Goal: Task Accomplishment & Management: Complete application form

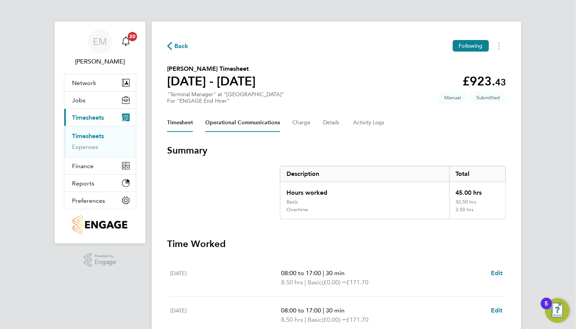
click at [259, 123] on Communications-tab "Operational Communications" at bounding box center [242, 123] width 75 height 18
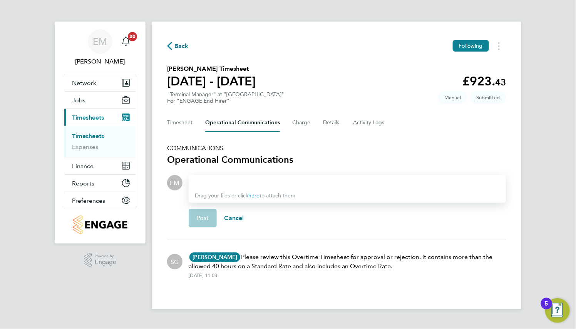
click at [261, 178] on div at bounding box center [347, 182] width 305 height 9
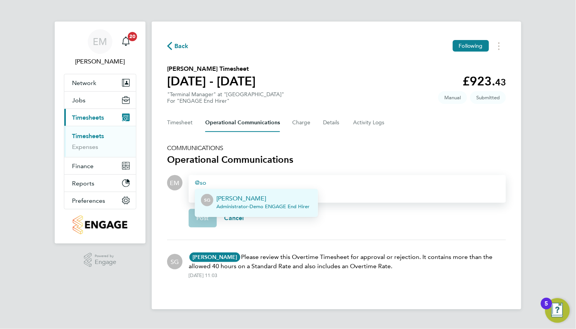
click at [265, 196] on p "[PERSON_NAME]" at bounding box center [262, 198] width 93 height 9
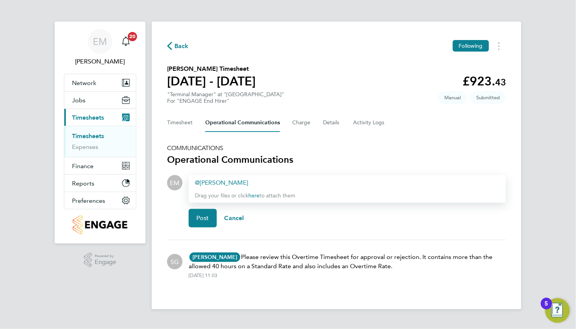
paste div
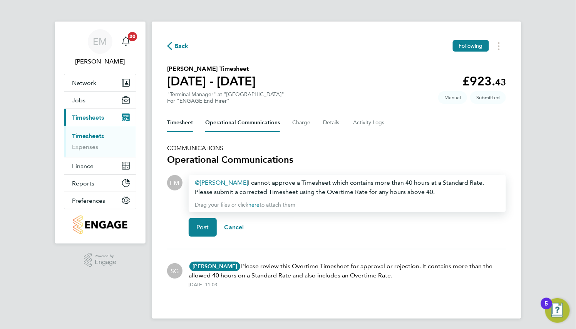
drag, startPoint x: 190, startPoint y: 126, endPoint x: 206, endPoint y: 130, distance: 17.1
click at [190, 126] on button "Timesheet" at bounding box center [180, 123] width 26 height 18
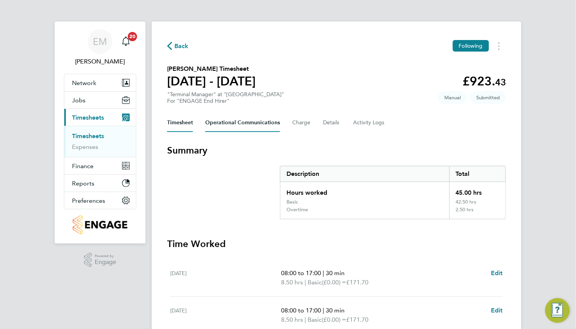
click at [235, 127] on Communications-tab "Operational Communications" at bounding box center [242, 123] width 75 height 18
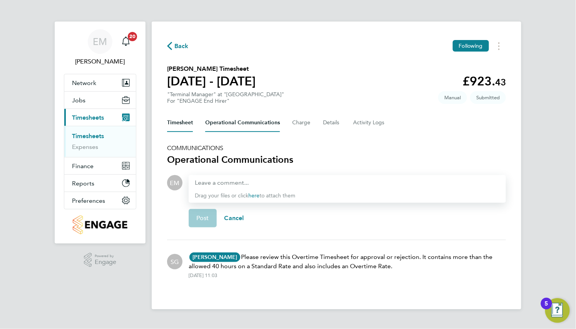
click at [182, 126] on button "Timesheet" at bounding box center [180, 123] width 26 height 18
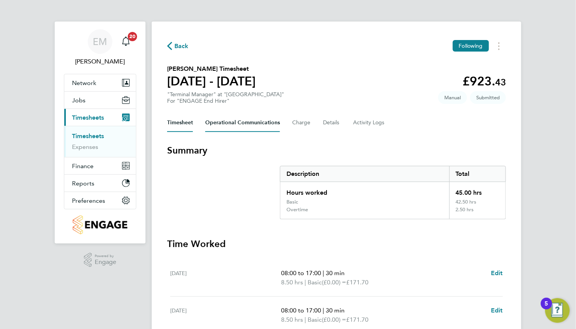
click at [232, 124] on Communications-tab "Operational Communications" at bounding box center [242, 123] width 75 height 18
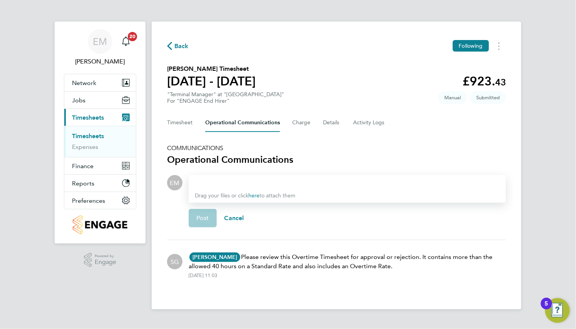
click at [238, 182] on div at bounding box center [347, 182] width 305 height 9
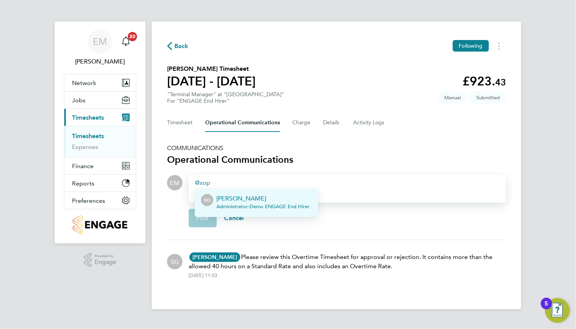
click at [243, 202] on p "[PERSON_NAME]" at bounding box center [262, 198] width 93 height 9
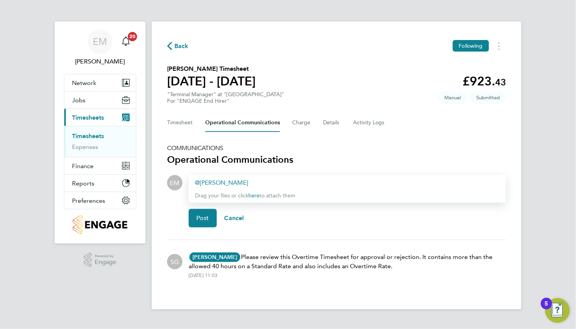
paste div
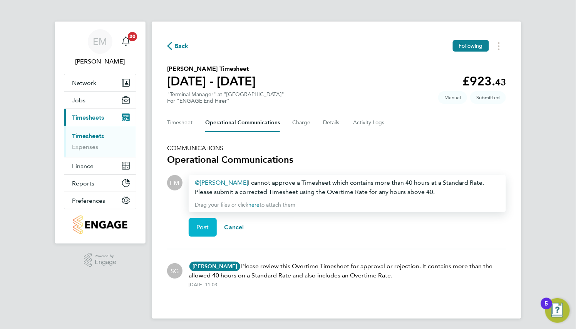
click at [209, 229] on button "Post" at bounding box center [203, 227] width 28 height 18
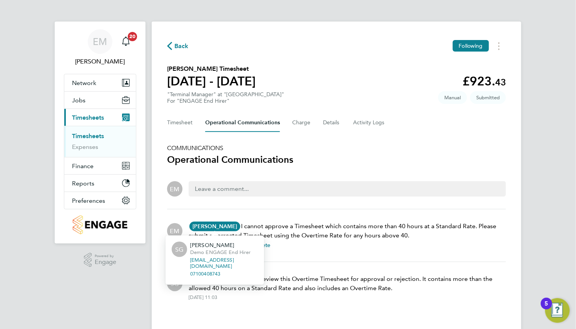
click at [244, 233] on div "SG Sophia Goodwin Demo ENGAGE End Hirer s.g@engagetech.com 07100408743" at bounding box center [215, 258] width 99 height 54
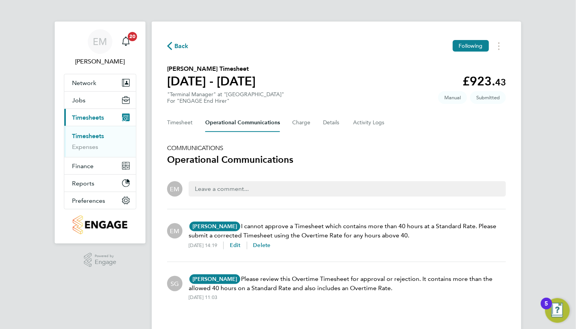
click at [249, 226] on p "Sophia Goodwin SG Sophia Goodwin Demo ENGAGE End Hirer s.g@engagetech.com 07100…" at bounding box center [347, 231] width 317 height 18
drag, startPoint x: 240, startPoint y: 227, endPoint x: 412, endPoint y: 236, distance: 172.7
click at [412, 236] on p "Sophia Goodwin SG Sophia Goodwin Demo ENGAGE End Hirer s.g@engagetech.com 07100…" at bounding box center [347, 231] width 317 height 18
copy p "I cannot approve a Timesheet which contains more than 40 hours at a Standard Ra…"
click at [271, 246] on span "Delete" at bounding box center [261, 245] width 17 height 7
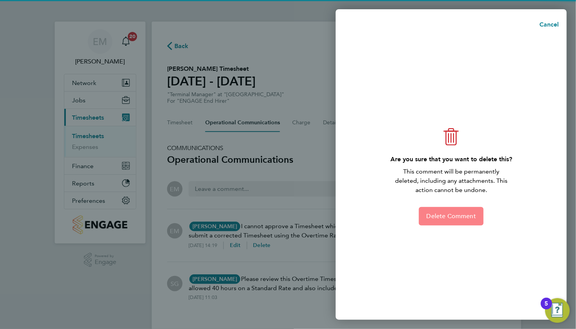
click at [457, 218] on span "Delete Comment" at bounding box center [451, 217] width 49 height 8
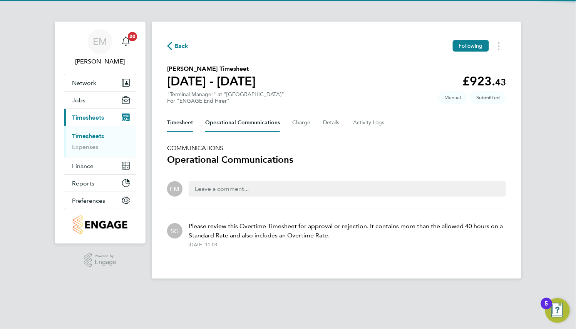
click at [184, 126] on button "Timesheet" at bounding box center [180, 123] width 26 height 18
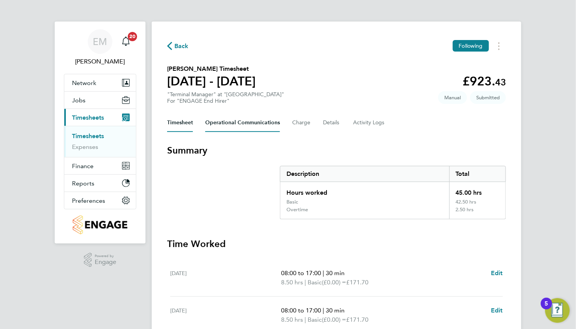
click at [252, 121] on Communications-tab "Operational Communications" at bounding box center [242, 123] width 75 height 18
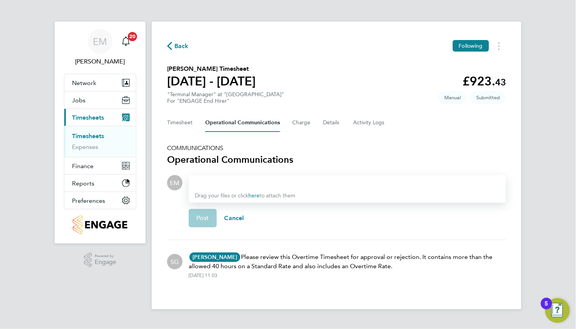
click at [234, 180] on div at bounding box center [347, 182] width 305 height 9
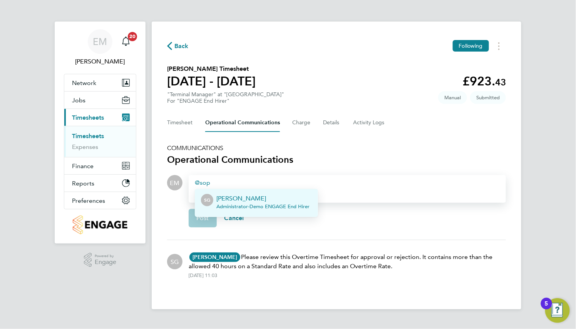
click at [242, 199] on p "[PERSON_NAME]" at bounding box center [262, 198] width 93 height 9
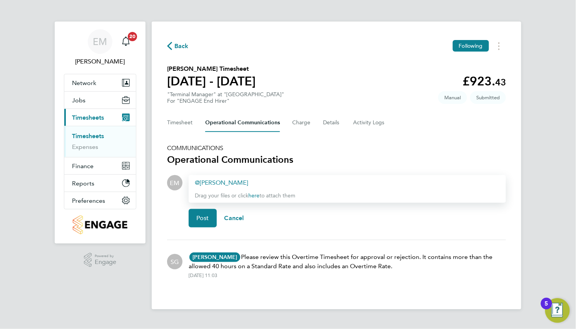
paste div
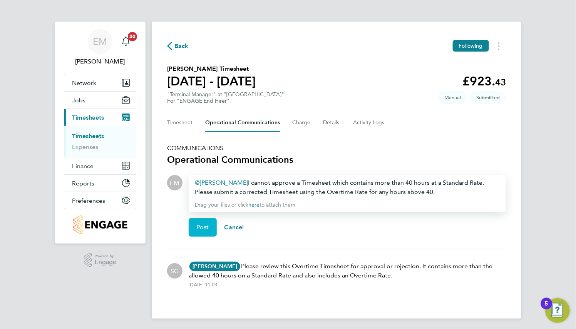
click at [208, 224] on span "Post" at bounding box center [202, 228] width 13 height 8
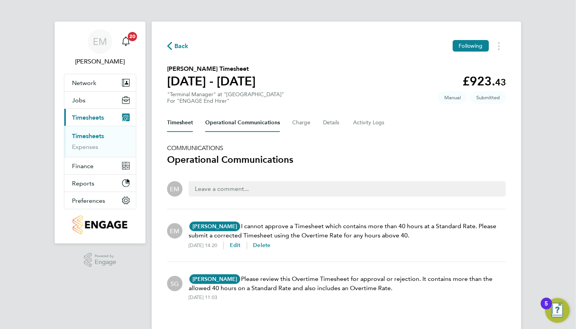
click at [174, 125] on button "Timesheet" at bounding box center [180, 123] width 26 height 18
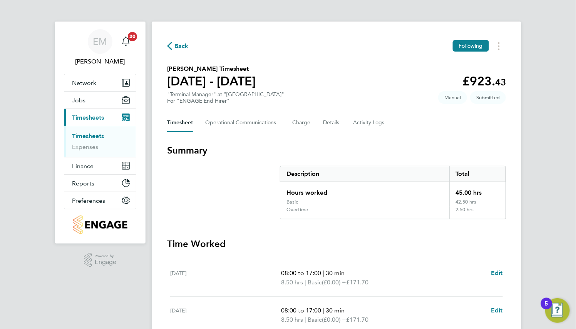
scroll to position [250, 0]
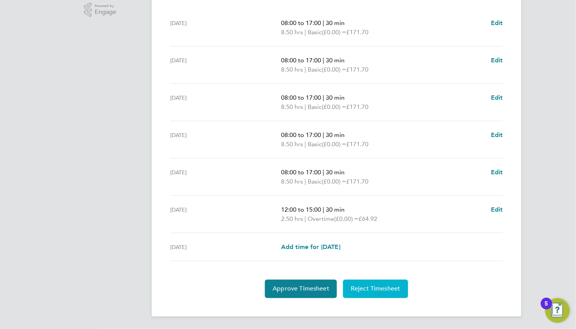
click at [385, 290] on span "Reject Timesheet" at bounding box center [376, 289] width 50 height 8
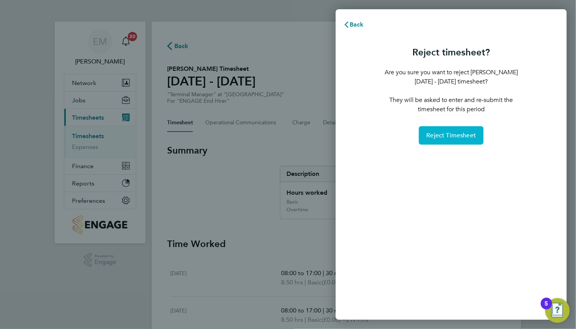
click at [442, 137] on span "Reject Timesheet" at bounding box center [452, 136] width 50 height 8
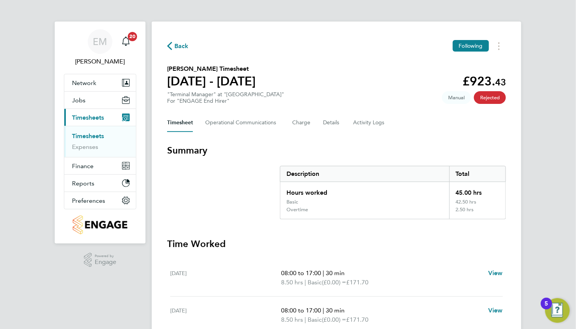
click at [93, 134] on link "Timesheets" at bounding box center [88, 135] width 32 height 7
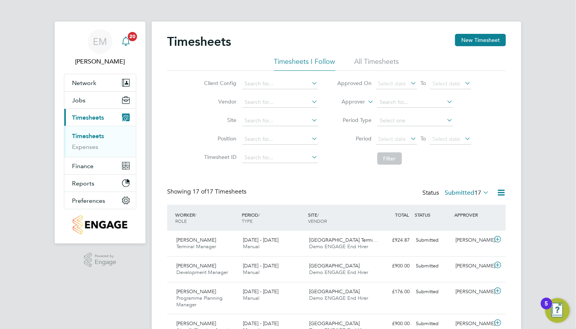
click at [123, 39] on icon "Main navigation" at bounding box center [125, 41] width 7 height 8
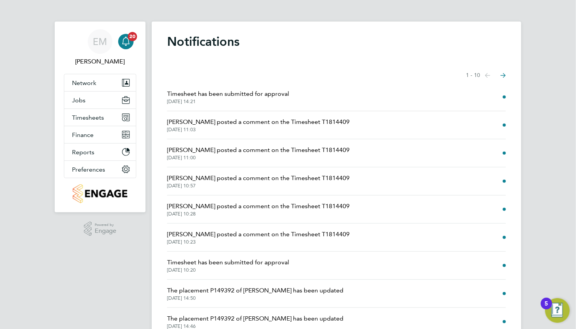
click at [246, 121] on span "[PERSON_NAME] posted a comment on the Timesheet T1814409" at bounding box center [258, 121] width 182 height 9
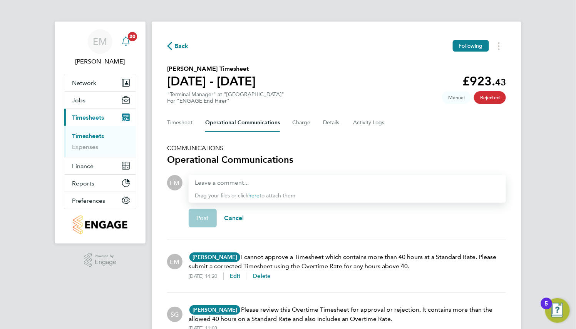
click at [122, 40] on icon "Main navigation" at bounding box center [125, 41] width 9 height 9
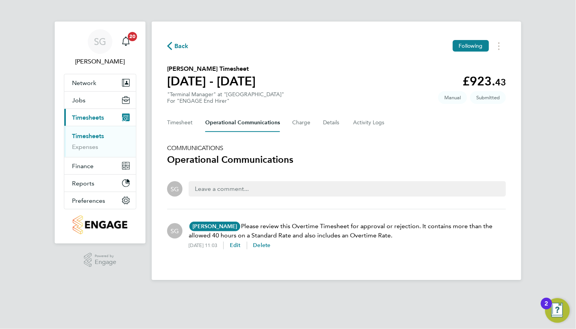
click at [93, 138] on link "Timesheets" at bounding box center [88, 135] width 32 height 7
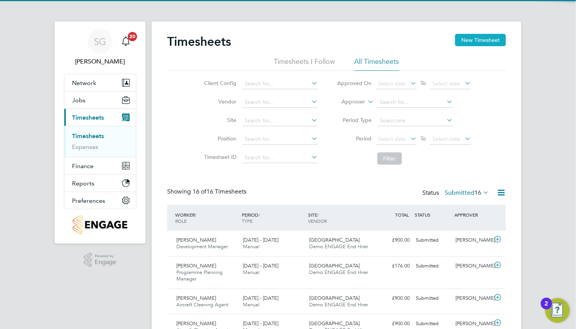
click at [477, 43] on button "New Timesheet" at bounding box center [480, 40] width 51 height 12
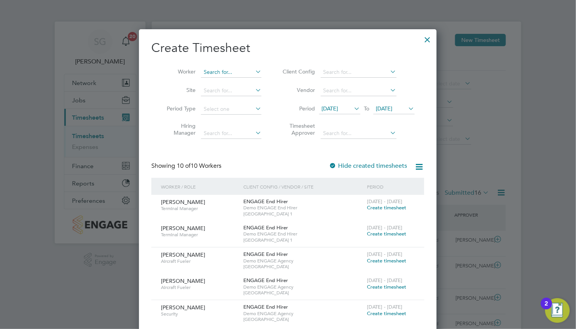
click at [228, 83] on li "De nnis Bray" at bounding box center [235, 82] width 69 height 10
type input "Dennis Bray"
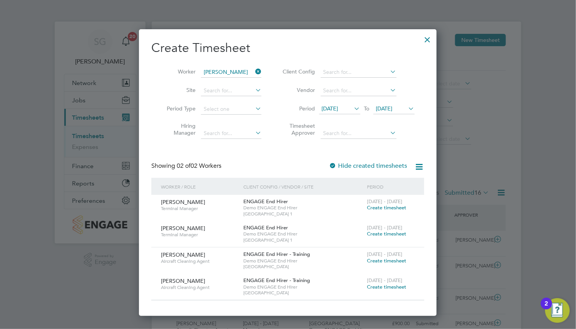
click at [389, 234] on span "Create timesheet" at bounding box center [386, 234] width 39 height 7
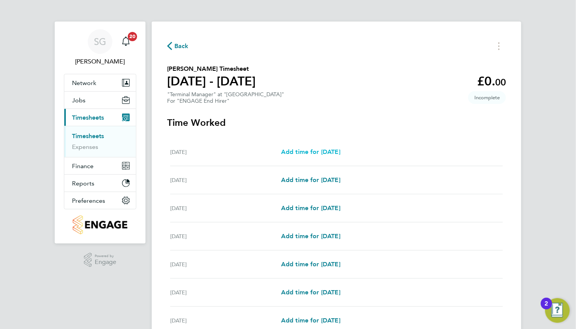
click at [336, 155] on span "Add time for Mon 25 Aug" at bounding box center [310, 151] width 59 height 7
select select "30"
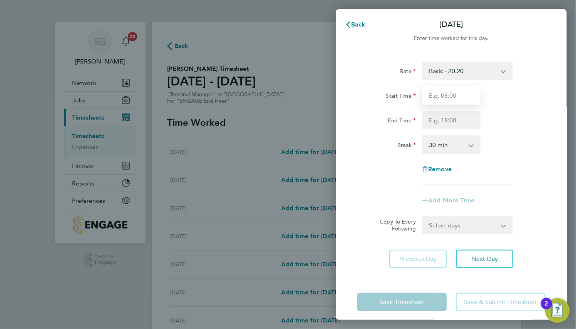
click at [460, 92] on input "Start Time" at bounding box center [451, 95] width 59 height 18
type input "09:00"
click at [454, 112] on input "End Time" at bounding box center [451, 120] width 59 height 18
type input "17:00"
click at [506, 101] on div "Start Time 09:00" at bounding box center [451, 95] width 194 height 18
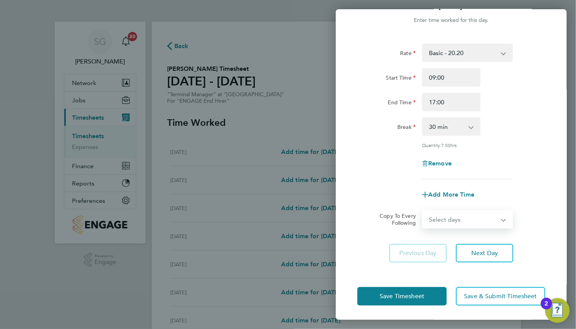
click at [441, 225] on select "Select days Day Weekday (Mon-Fri) Weekend (Sat-Sun) Tuesday Wednesday Thursday …" at bounding box center [463, 219] width 81 height 17
select select "WEEKDAY"
click at [423, 211] on select "Select days Day Weekday (Mon-Fri) Weekend (Sat-Sun) Tuesday Wednesday Thursday …" at bounding box center [463, 219] width 81 height 17
select select "2025-08-31"
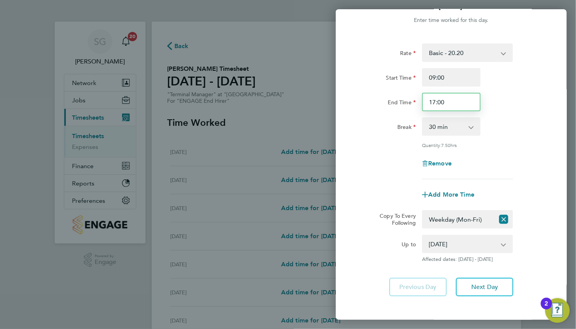
drag, startPoint x: 438, startPoint y: 100, endPoint x: 444, endPoint y: 100, distance: 6.2
click at [444, 100] on input "17:00" at bounding box center [451, 102] width 59 height 18
type input "17:30"
click at [495, 127] on div "Break 0 min 15 min 30 min 45 min 60 min 75 min 90 min" at bounding box center [451, 126] width 194 height 18
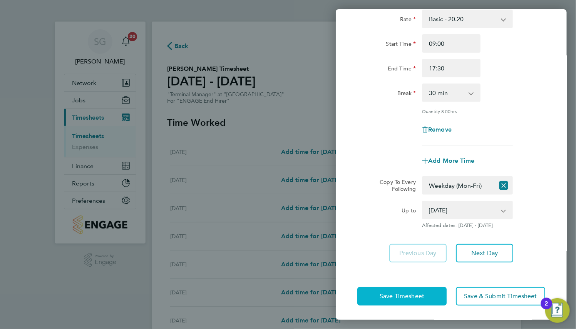
click at [428, 296] on button "Save Timesheet" at bounding box center [401, 296] width 89 height 18
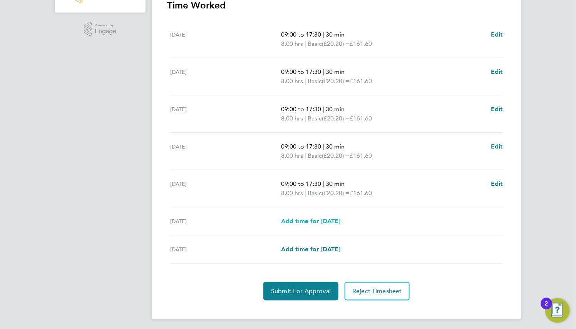
click at [323, 221] on span "Add time for Sat 30 Aug" at bounding box center [310, 221] width 59 height 7
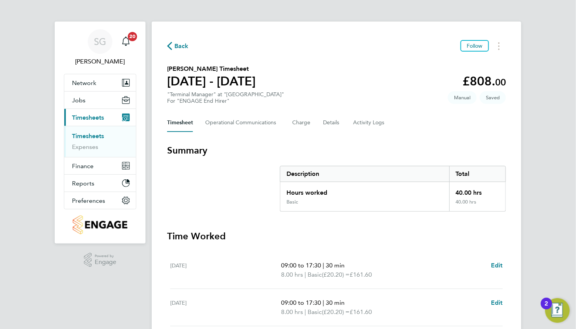
select select "30"
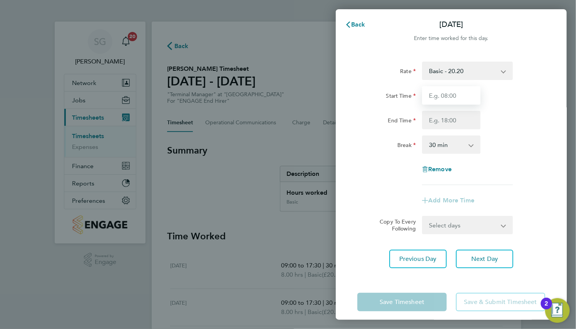
click at [449, 95] on input "Start Time" at bounding box center [451, 95] width 59 height 18
type input "09:00"
click at [445, 115] on input "End Time" at bounding box center [451, 120] width 59 height 18
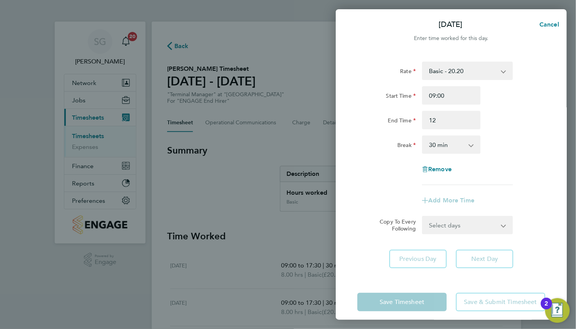
type input "12:00"
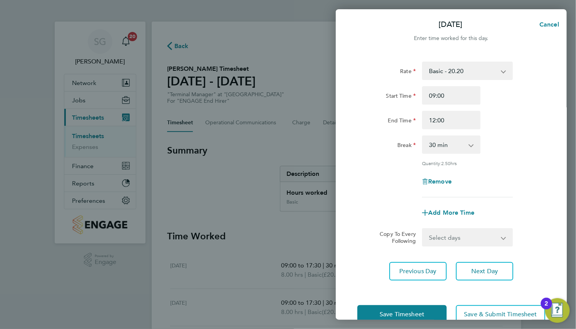
click at [504, 140] on div "Break 0 min 15 min 30 min 45 min 60 min 75 min 90 min" at bounding box center [451, 145] width 194 height 18
click at [462, 120] on input "12:00" at bounding box center [451, 120] width 59 height 18
click at [462, 119] on input "12:00" at bounding box center [451, 120] width 59 height 18
click at [451, 99] on input "09:00" at bounding box center [451, 95] width 59 height 18
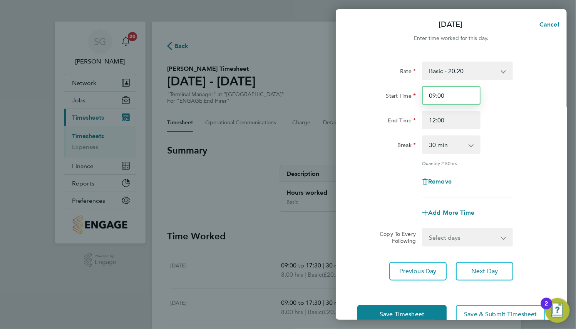
click at [451, 99] on input "09:00" at bounding box center [451, 95] width 59 height 18
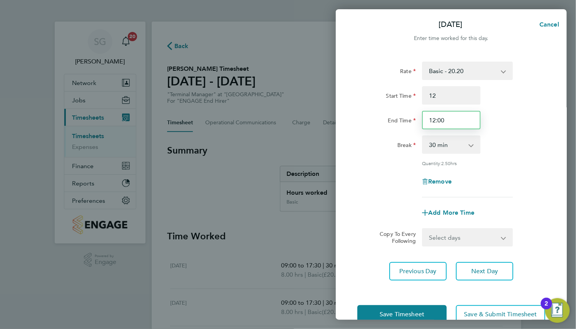
type input "12:00"
click at [453, 126] on input "12:00" at bounding box center [451, 120] width 59 height 18
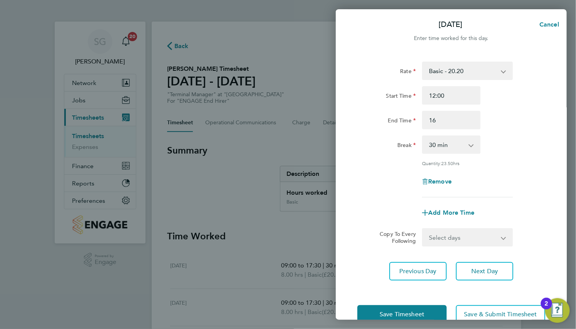
type input "16:00"
click at [555, 161] on div "Rate Basic - 20.20 Weekday - 17.62 Overtime - 25.97 Bank Holiday - 27.41 Sick S…" at bounding box center [451, 171] width 231 height 238
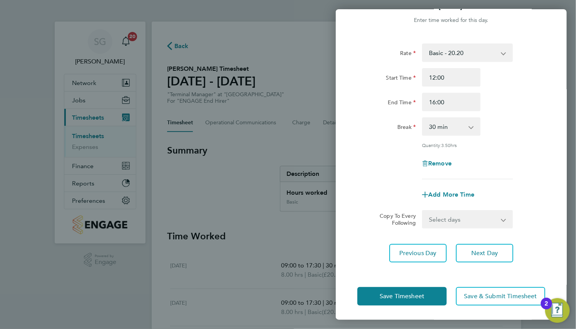
click at [467, 55] on select "Basic - 20.20 Weekday - 17.62 Overtime - 25.97 Bank Holiday - 27.41 Sick" at bounding box center [463, 52] width 80 height 17
select select "30"
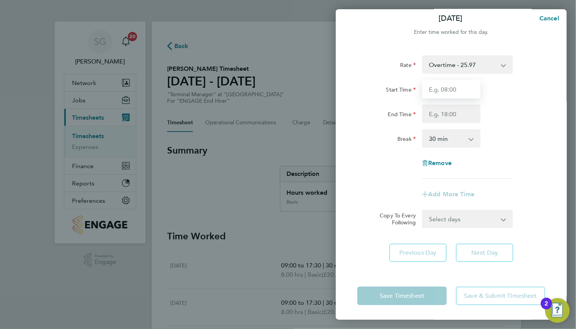
click at [460, 93] on input "Start Time" at bounding box center [451, 89] width 59 height 18
type input "9"
type input "12:00"
click at [457, 117] on input "End Time" at bounding box center [451, 114] width 59 height 18
type input "17:00"
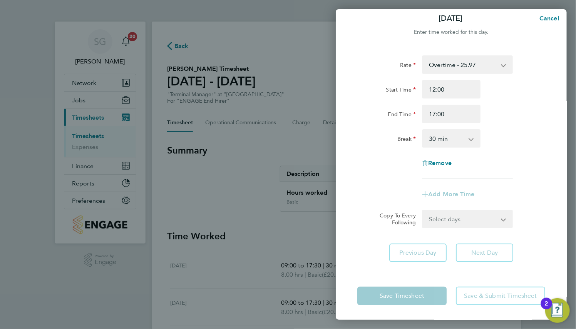
click at [504, 143] on div "Break 0 min 15 min 30 min 45 min 60 min 75 min 90 min" at bounding box center [451, 138] width 194 height 18
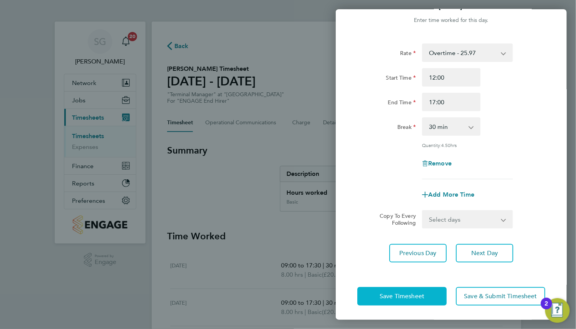
click at [424, 293] on span "Save Timesheet" at bounding box center [402, 297] width 45 height 8
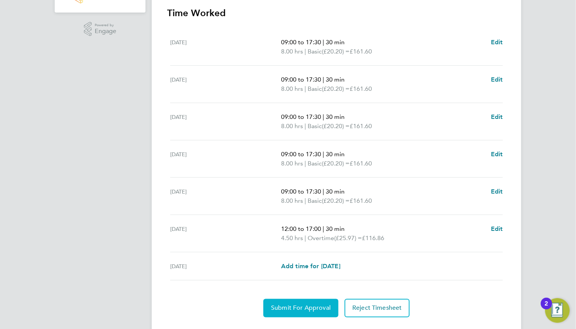
click at [310, 306] on span "Submit For Approval" at bounding box center [301, 309] width 60 height 8
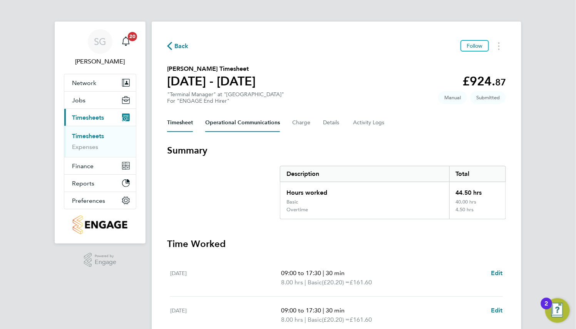
click at [247, 126] on Communications-tab "Operational Communications" at bounding box center [242, 123] width 75 height 18
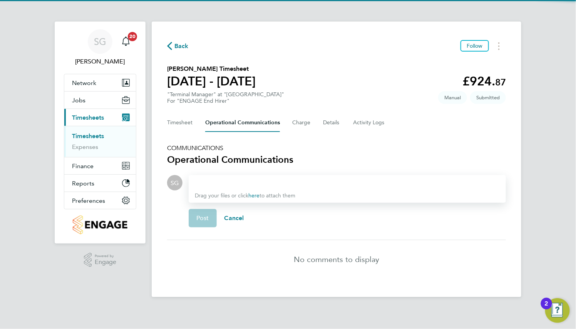
click at [249, 184] on div at bounding box center [347, 182] width 305 height 9
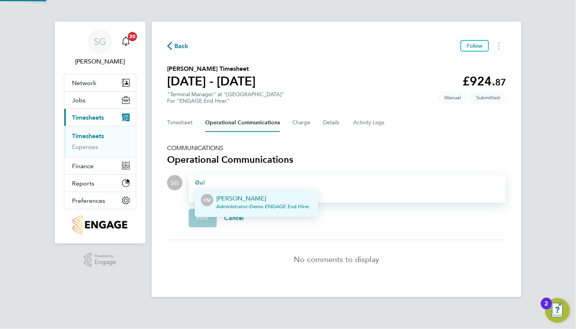
click at [264, 208] on span "Administrator - Demo ENGAGE End Hirer" at bounding box center [262, 207] width 93 height 6
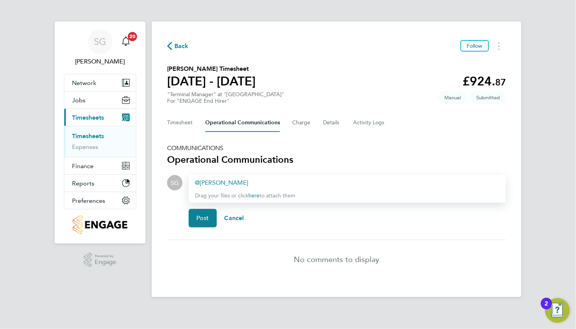
click at [261, 181] on div "Ellery Moreen ​" at bounding box center [347, 182] width 305 height 9
click at [241, 183] on div "Ellery Moreen ​ Please review this Timesheet for approval" at bounding box center [347, 182] width 305 height 9
drag, startPoint x: 400, startPoint y: 181, endPoint x: 494, endPoint y: 181, distance: 94.3
click at [494, 181] on div "Ellery Moreen ​ This Timesheet contains an Overtime Rate. Please review this Ti…" at bounding box center [347, 182] width 305 height 9
click at [187, 223] on div "Drop your files here Supported files: JPG, JPEG, PNG, GIF or PDF Ellery Moreen …" at bounding box center [343, 204] width 323 height 59
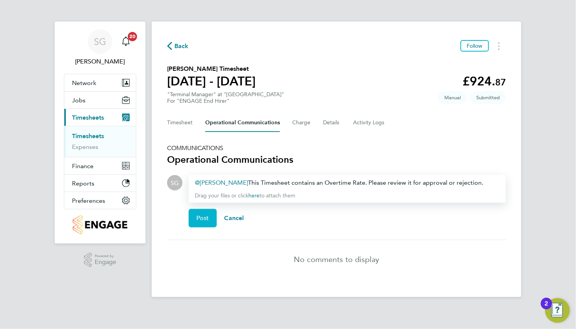
click at [194, 221] on button "Post" at bounding box center [203, 218] width 28 height 18
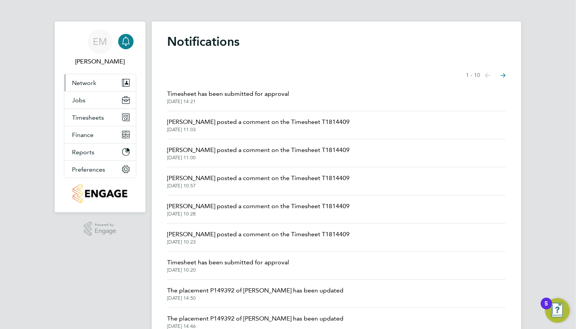
click at [112, 85] on button "Network" at bounding box center [100, 82] width 72 height 17
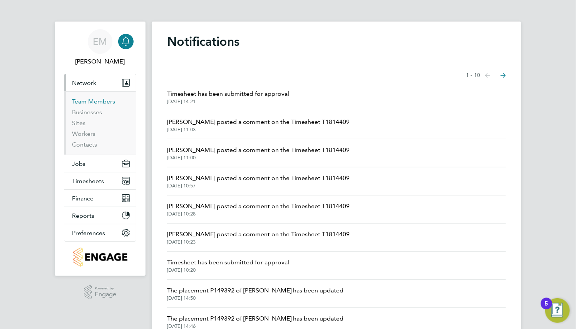
click at [88, 101] on link "Team Members" at bounding box center [93, 101] width 43 height 7
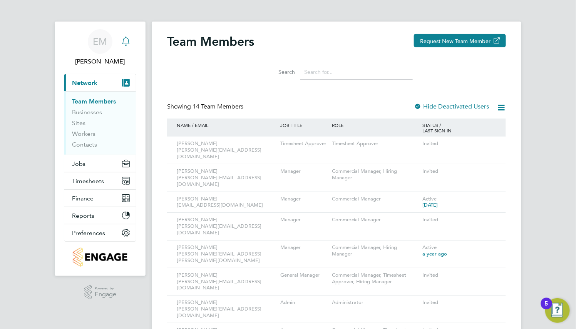
click at [126, 42] on icon "Main navigation" at bounding box center [125, 41] width 9 height 9
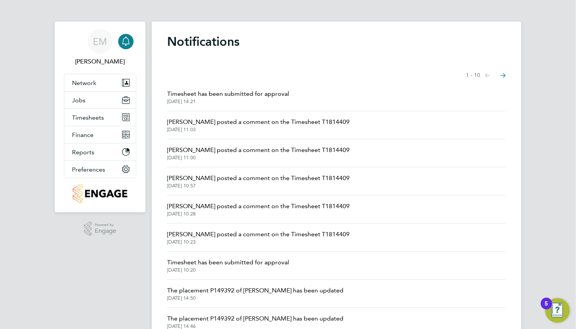
click at [234, 91] on span "Timesheet has been submitted for approval" at bounding box center [228, 93] width 122 height 9
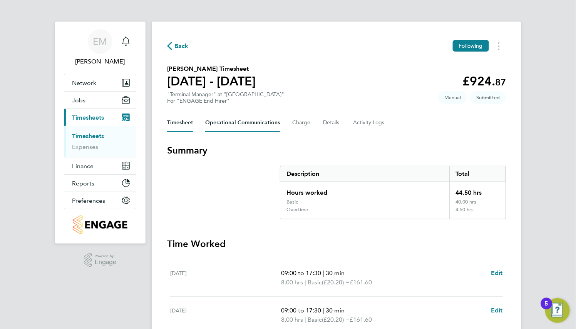
click at [233, 131] on Communications-tab "Operational Communications" at bounding box center [242, 123] width 75 height 18
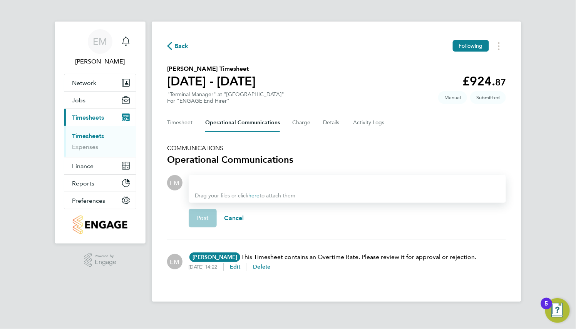
click at [185, 46] on span "Back" at bounding box center [181, 46] width 14 height 9
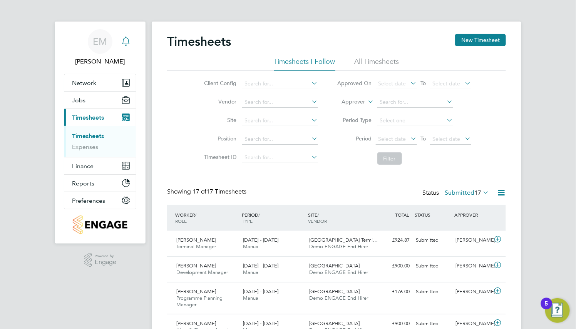
click at [128, 45] on icon "Main navigation" at bounding box center [125, 41] width 9 height 9
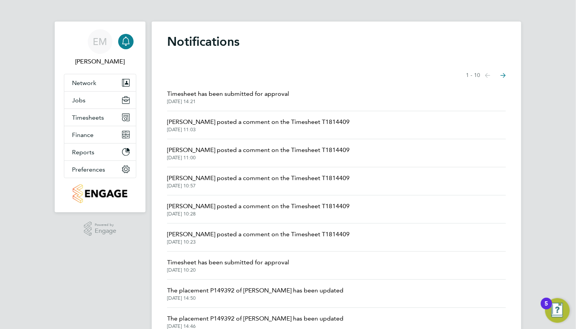
click at [126, 42] on icon "Main navigation" at bounding box center [125, 41] width 9 height 9
click at [93, 97] on button "Jobs" at bounding box center [100, 100] width 72 height 17
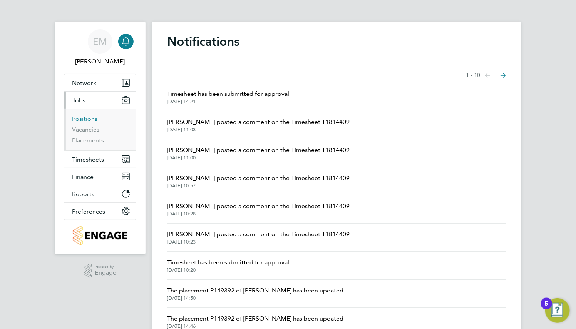
click at [87, 119] on link "Positions" at bounding box center [84, 118] width 25 height 7
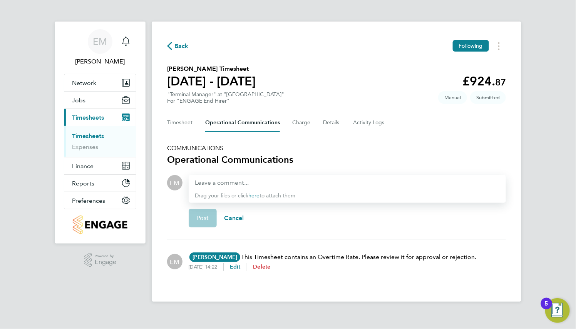
click at [271, 268] on span "Delete" at bounding box center [261, 267] width 17 height 7
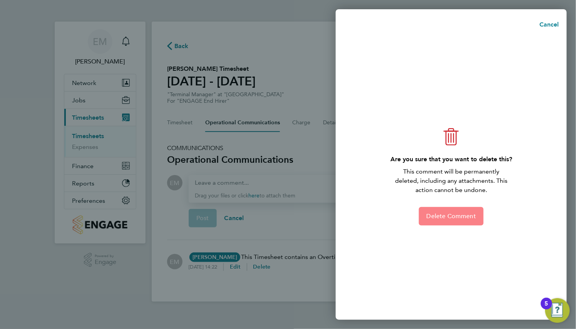
click at [470, 214] on span "Delete Comment" at bounding box center [451, 217] width 49 height 8
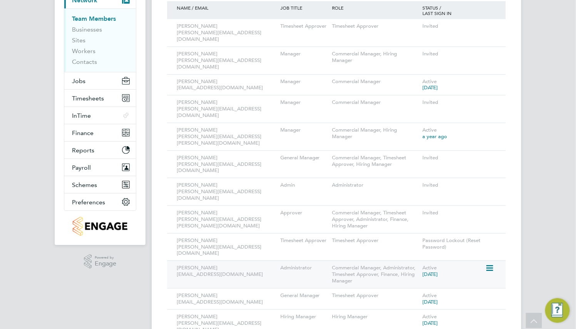
scroll to position [169, 0]
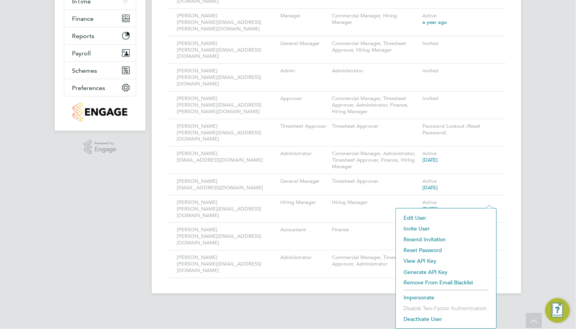
click at [423, 296] on li "Impersonate" at bounding box center [446, 298] width 93 height 11
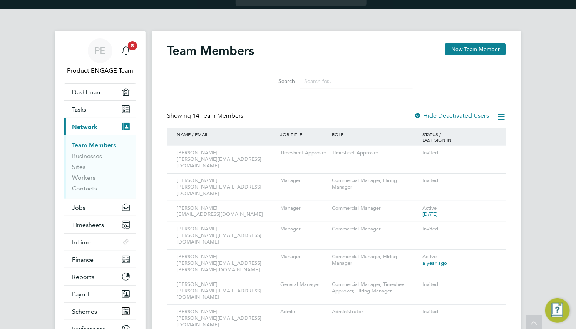
scroll to position [0, 0]
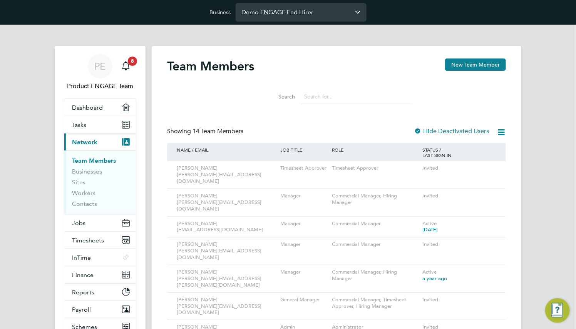
click at [301, 20] on input "Demo ENGAGE End Hirer" at bounding box center [301, 12] width 131 height 18
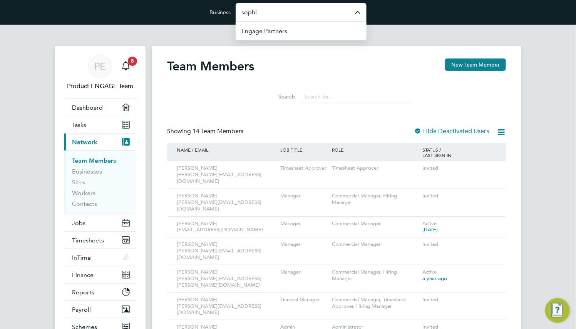
click at [282, 93] on label "Search" at bounding box center [277, 96] width 35 height 7
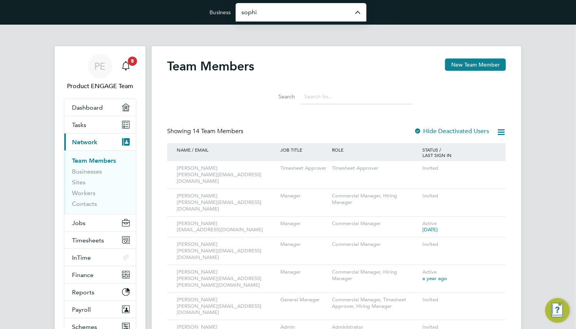
type input "Demo ENGAGE End Hirer"
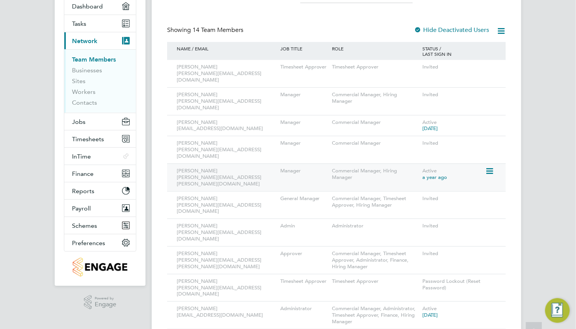
scroll to position [116, 0]
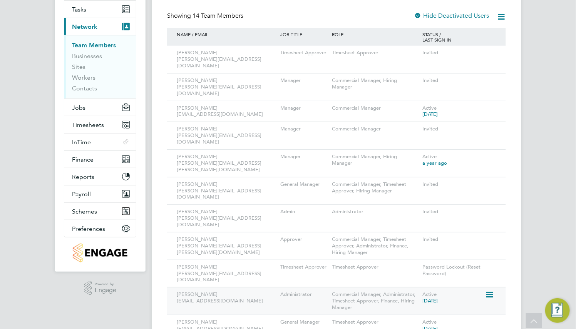
click at [491, 290] on icon at bounding box center [489, 294] width 8 height 9
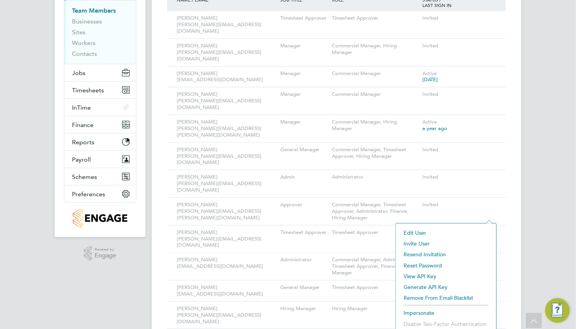
scroll to position [169, 0]
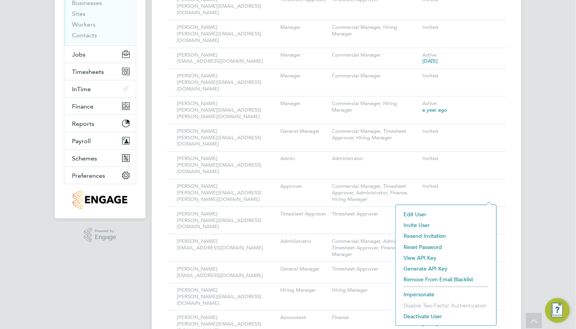
click at [424, 294] on li "Impersonate" at bounding box center [446, 294] width 93 height 11
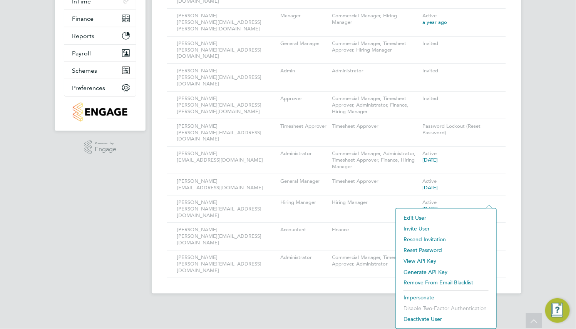
click at [420, 295] on li "Impersonate" at bounding box center [446, 298] width 93 height 11
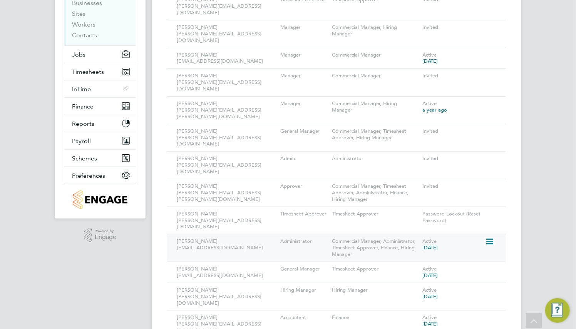
click at [492, 237] on icon at bounding box center [489, 241] width 8 height 9
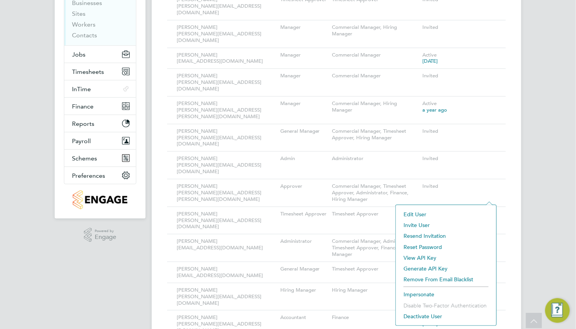
click at [421, 295] on li "Impersonate" at bounding box center [446, 294] width 93 height 11
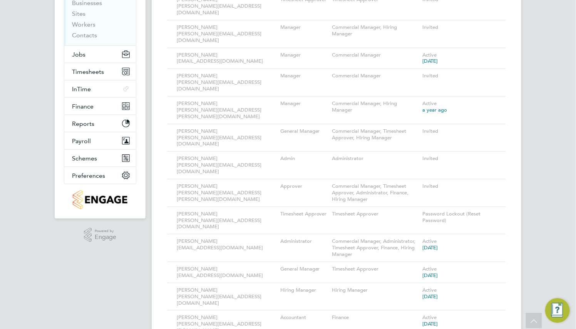
scroll to position [0, 0]
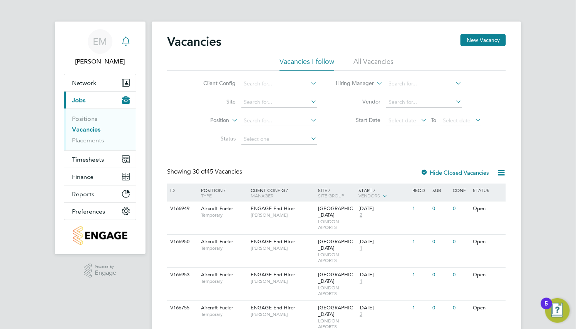
click at [132, 42] on div "Main navigation" at bounding box center [125, 41] width 15 height 15
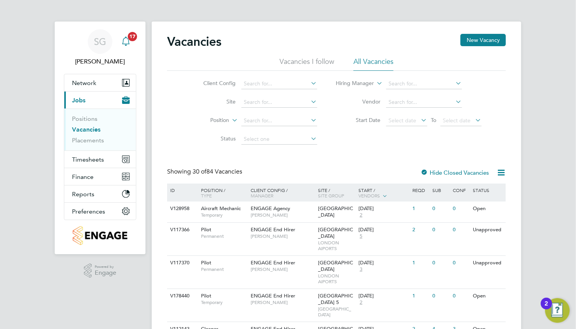
click at [128, 39] on app-badge "17" at bounding box center [132, 35] width 9 height 7
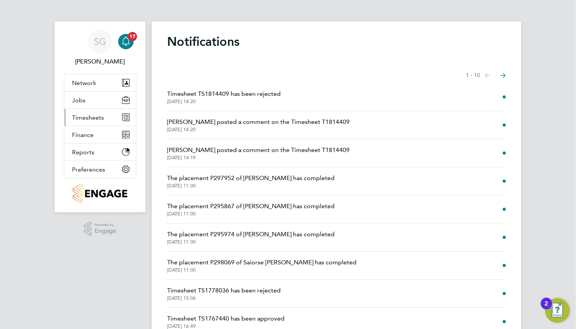
click at [98, 116] on span "Timesheets" at bounding box center [88, 117] width 32 height 7
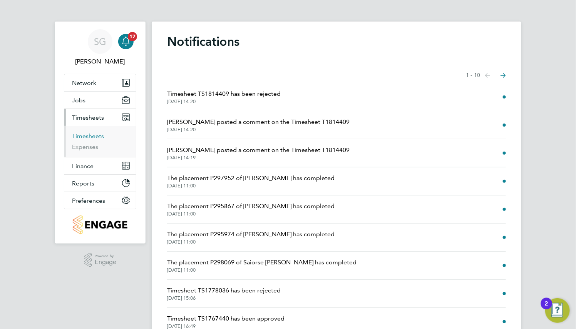
click at [93, 134] on link "Timesheets" at bounding box center [88, 135] width 32 height 7
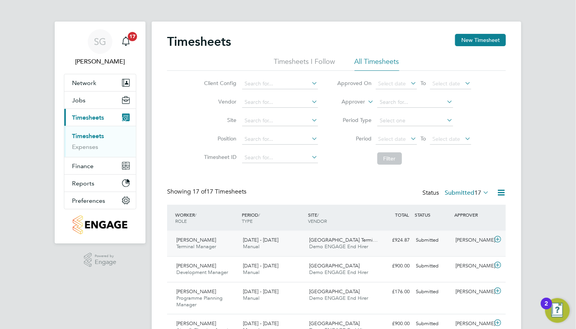
click at [379, 239] on div "£924.87 Submitted" at bounding box center [393, 240] width 40 height 13
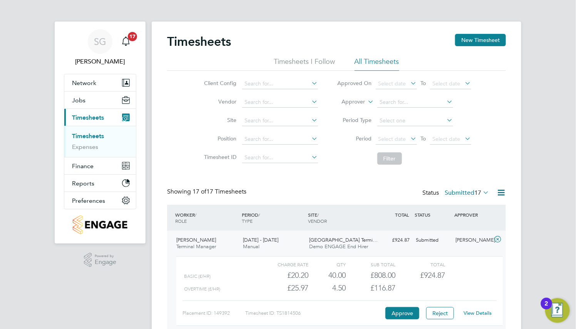
click at [484, 312] on link "View Details" at bounding box center [478, 313] width 28 height 7
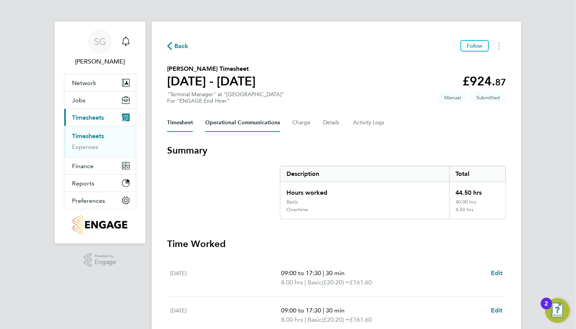
click at [242, 124] on Communications-tab "Operational Communications" at bounding box center [242, 123] width 75 height 18
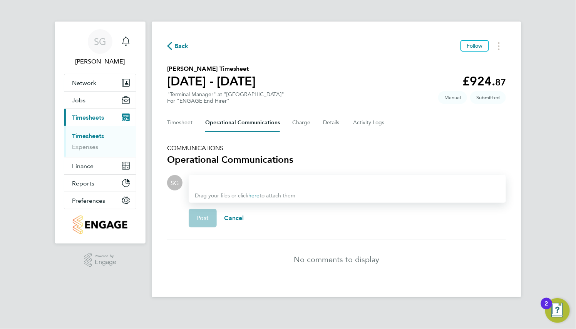
click at [251, 184] on div at bounding box center [347, 182] width 305 height 9
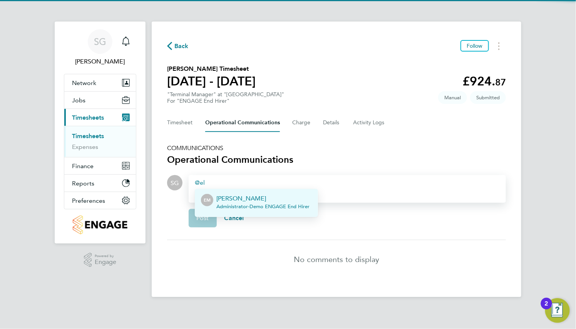
click at [253, 213] on li "EM [PERSON_NAME] Administrator - Demo ENGAGE End [PERSON_NAME]" at bounding box center [256, 203] width 123 height 28
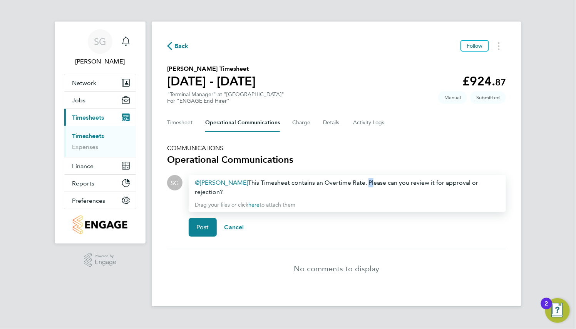
drag, startPoint x: 359, startPoint y: 179, endPoint x: 364, endPoint y: 179, distance: 5.0
click at [364, 179] on div "[PERSON_NAME] ​ This Timesheet contains an Overtime Rate. Please can you review…" at bounding box center [347, 187] width 305 height 18
click at [209, 228] on button "Post" at bounding box center [203, 227] width 28 height 18
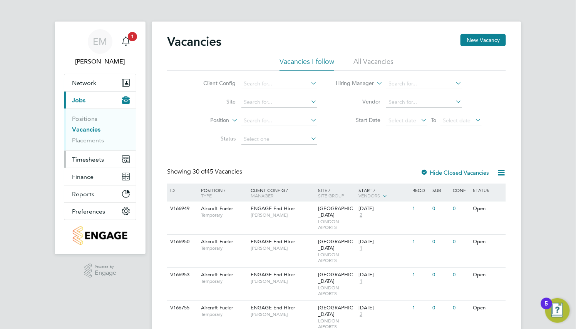
click at [85, 154] on button "Timesheets" at bounding box center [100, 159] width 72 height 17
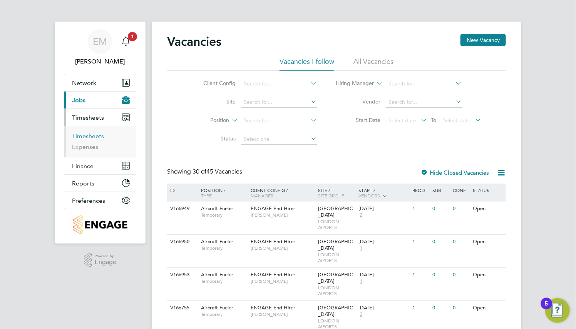
click at [93, 136] on link "Timesheets" at bounding box center [88, 135] width 32 height 7
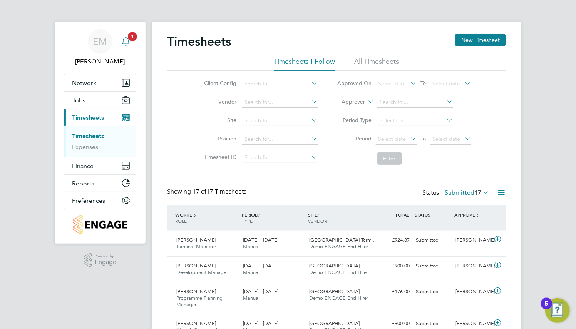
click at [132, 42] on div "Main navigation" at bounding box center [125, 41] width 15 height 15
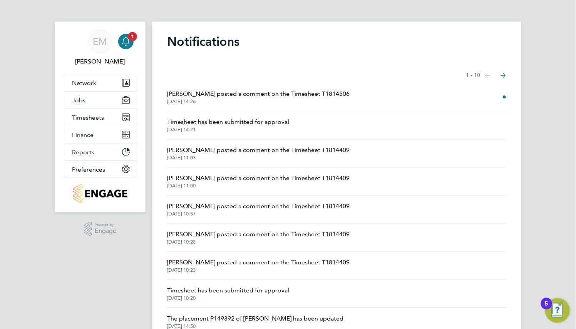
click at [233, 95] on span "[PERSON_NAME] posted a comment on the Timesheet T1814506" at bounding box center [258, 93] width 182 height 9
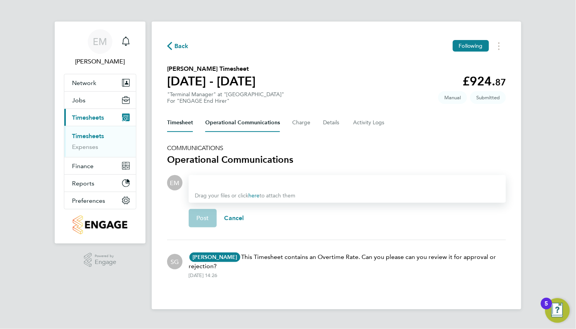
click at [189, 124] on button "Timesheet" at bounding box center [180, 123] width 26 height 18
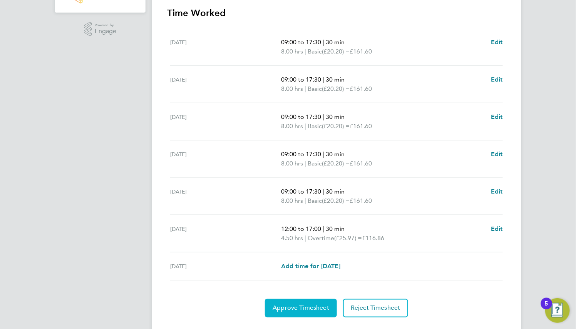
click at [288, 309] on span "Approve Timesheet" at bounding box center [301, 309] width 57 height 8
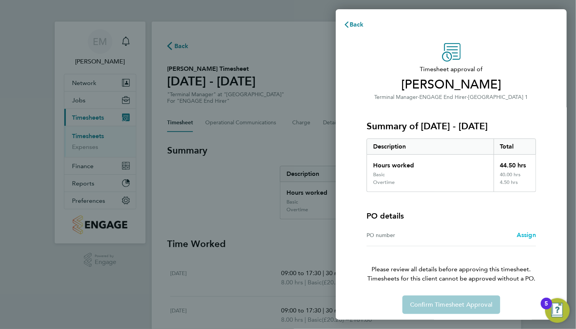
click at [524, 235] on span "Assign" at bounding box center [526, 234] width 19 height 7
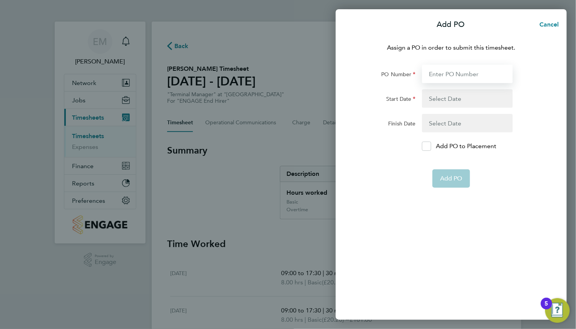
click at [459, 75] on input "PO Number" at bounding box center [467, 74] width 91 height 18
type input "231534"
click at [458, 94] on button "button" at bounding box center [467, 98] width 91 height 18
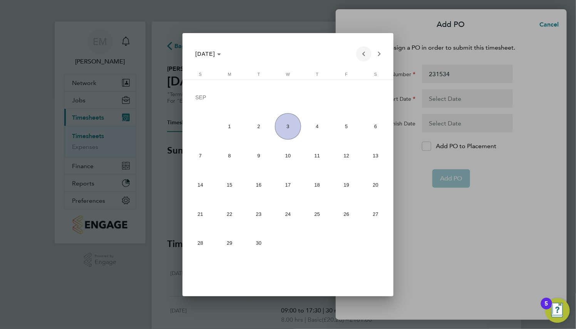
click at [362, 54] on span "Previous month" at bounding box center [363, 53] width 15 height 15
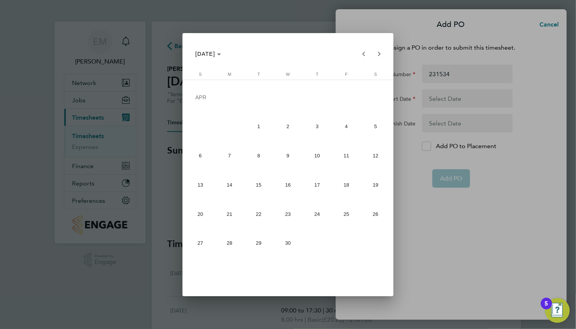
click at [194, 156] on span "6" at bounding box center [200, 155] width 26 height 26
type input "06 Apr 25"
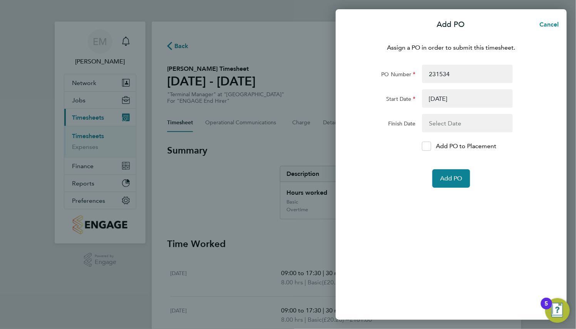
click at [418, 144] on div "Add PO to Placement" at bounding box center [451, 146] width 194 height 9
click at [423, 144] on div at bounding box center [426, 146] width 9 height 9
click at [429, 146] on input "Add PO to Placement" at bounding box center [429, 146] width 0 height 0
click at [446, 178] on span "Add PO" at bounding box center [451, 179] width 22 height 8
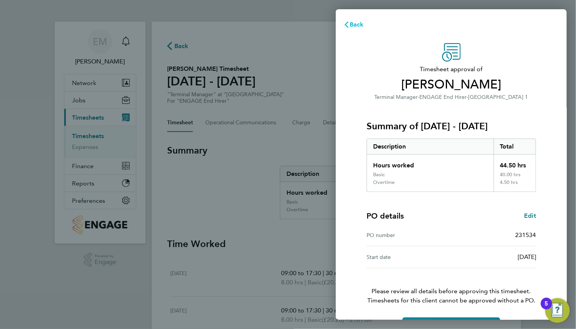
click at [360, 28] on button "Back" at bounding box center [354, 24] width 36 height 15
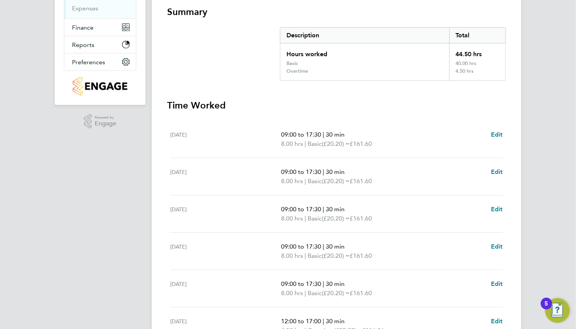
scroll to position [231, 0]
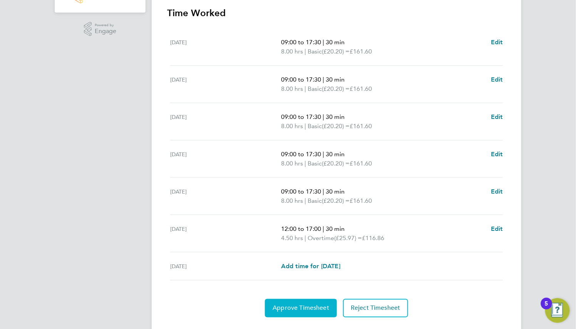
click at [310, 305] on span "Approve Timesheet" at bounding box center [301, 309] width 57 height 8
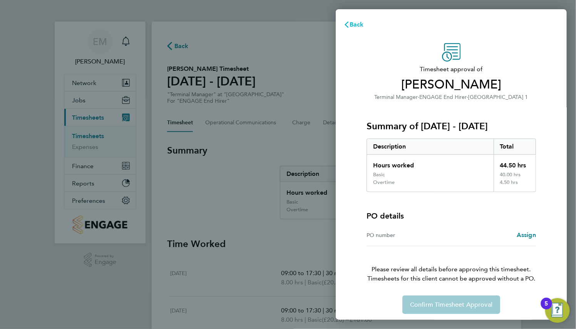
click at [363, 26] on span "Back" at bounding box center [357, 24] width 14 height 7
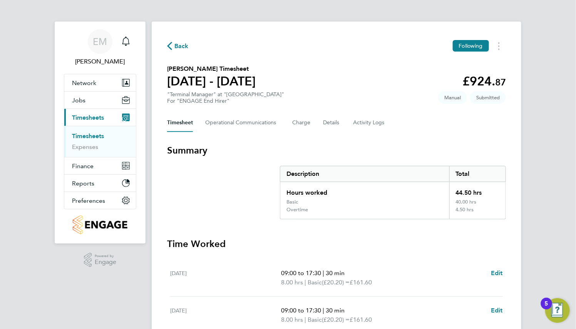
click at [341, 127] on div "Timesheet Operational Communications Charge Details Activity Logs" at bounding box center [336, 123] width 339 height 18
click at [335, 126] on button "Details" at bounding box center [332, 123] width 18 height 18
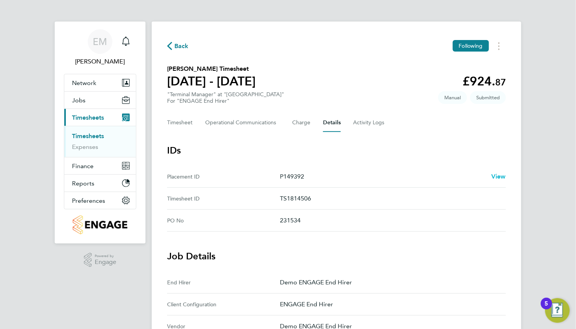
click at [497, 177] on span "View" at bounding box center [498, 176] width 15 height 7
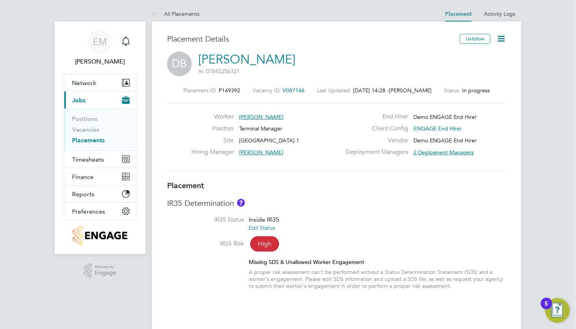
click at [288, 228] on li "IR35 Status Inside IR35 Edit Status" at bounding box center [336, 228] width 339 height 24
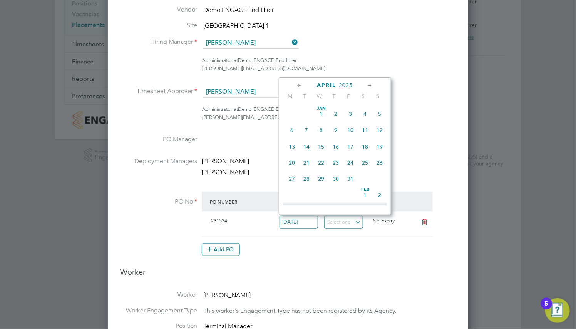
click at [307, 224] on input "06 Apr 2025" at bounding box center [299, 222] width 39 height 13
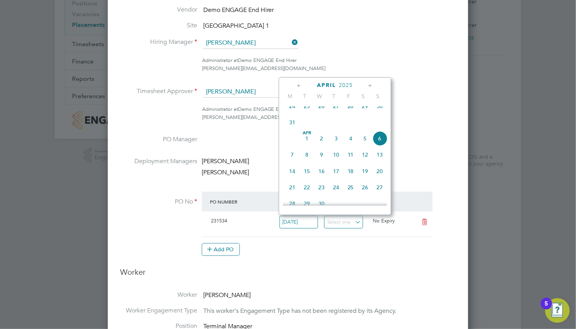
click at [299, 89] on icon at bounding box center [299, 86] width 7 height 8
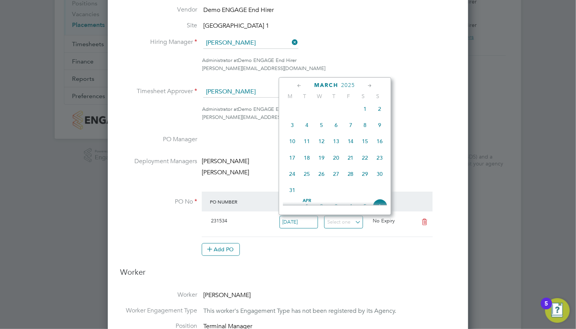
click at [299, 89] on icon at bounding box center [299, 86] width 7 height 8
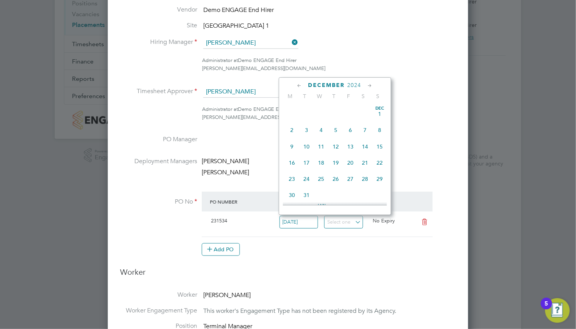
click at [299, 89] on icon at bounding box center [299, 86] width 7 height 8
click at [293, 132] on span "2" at bounding box center [292, 130] width 15 height 15
type input "02 Sep 2024"
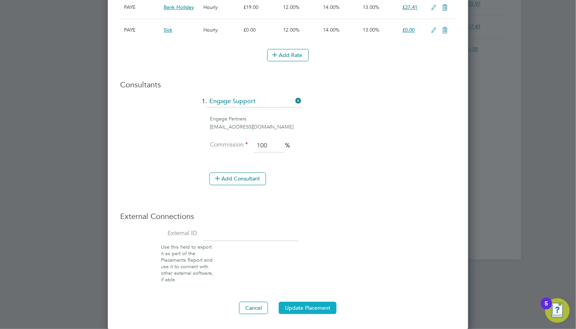
click at [321, 311] on button "Update Placement" at bounding box center [308, 308] width 58 height 12
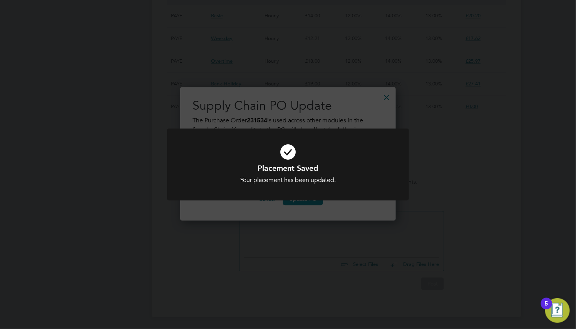
click at [297, 199] on div at bounding box center [288, 165] width 242 height 72
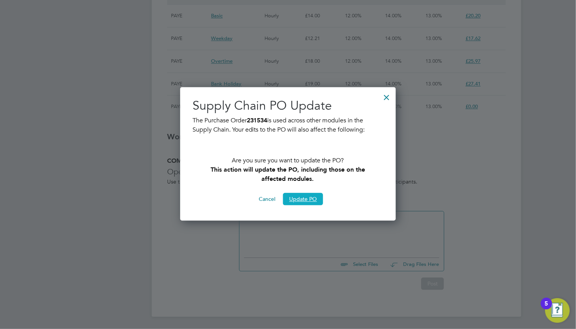
click at [310, 201] on button "Update PO" at bounding box center [303, 199] width 40 height 12
click at [307, 197] on button "Update PO" at bounding box center [303, 199] width 40 height 12
click at [304, 197] on button "Update PO" at bounding box center [303, 199] width 40 height 12
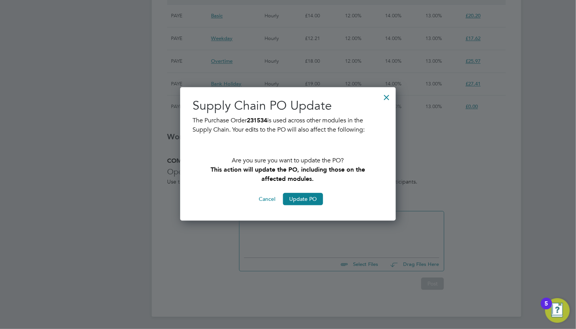
click at [386, 97] on div at bounding box center [387, 96] width 14 height 14
click at [385, 95] on div at bounding box center [387, 96] width 14 height 14
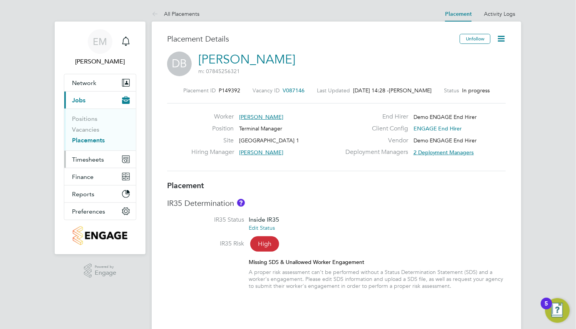
click at [93, 167] on button "Timesheets" at bounding box center [100, 159] width 72 height 17
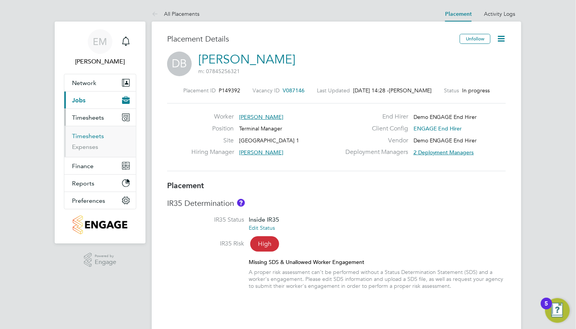
click at [94, 139] on link "Timesheets" at bounding box center [88, 135] width 32 height 7
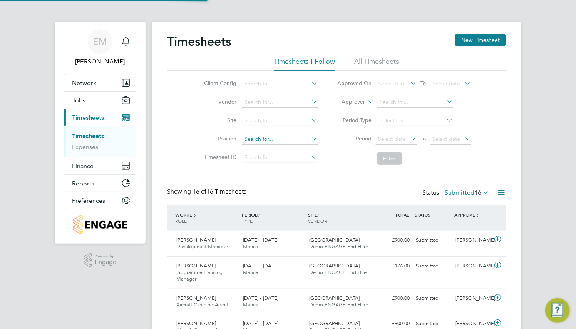
scroll to position [19, 67]
click at [460, 194] on label "Submitted 16" at bounding box center [467, 193] width 44 height 8
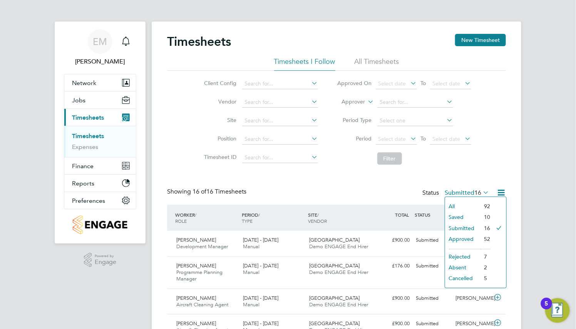
click at [465, 256] on li "Rejected" at bounding box center [462, 256] width 35 height 11
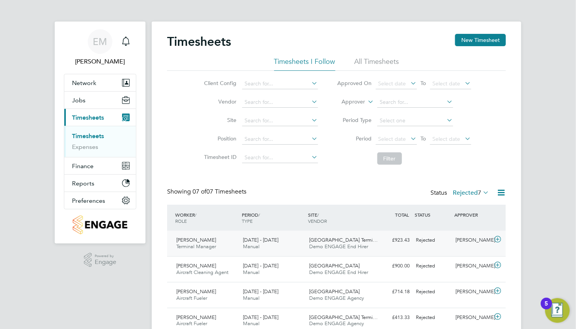
click at [287, 239] on div "18 - 24 Aug 2025 Manual" at bounding box center [273, 243] width 67 height 19
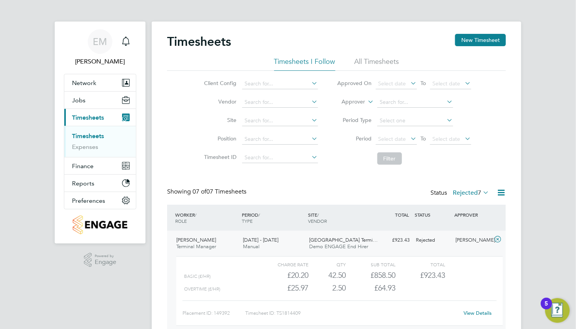
click at [466, 314] on link "View Details" at bounding box center [478, 313] width 28 height 7
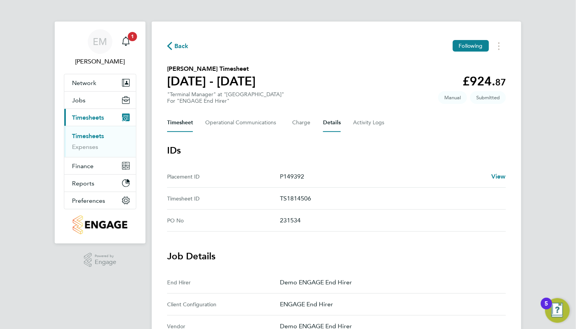
click at [187, 121] on button "Timesheet" at bounding box center [180, 123] width 26 height 18
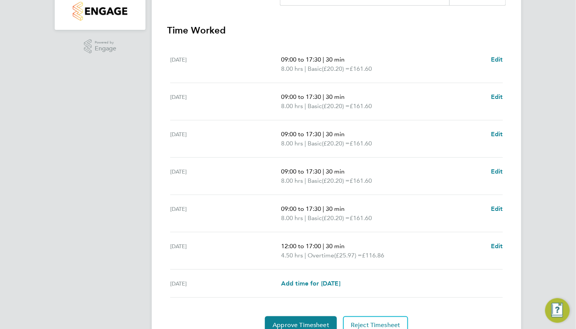
scroll to position [250, 0]
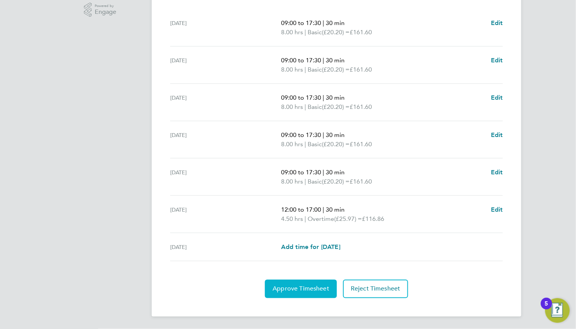
click at [326, 291] on span "Approve Timesheet" at bounding box center [301, 289] width 57 height 8
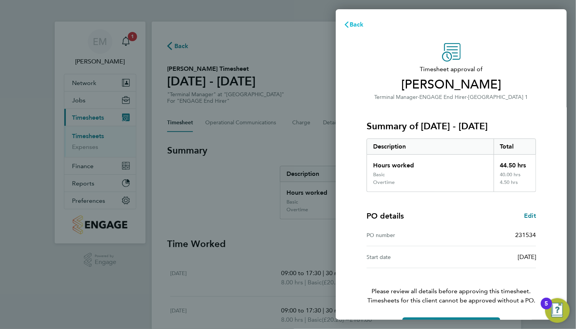
click at [353, 25] on span "Back" at bounding box center [357, 24] width 14 height 7
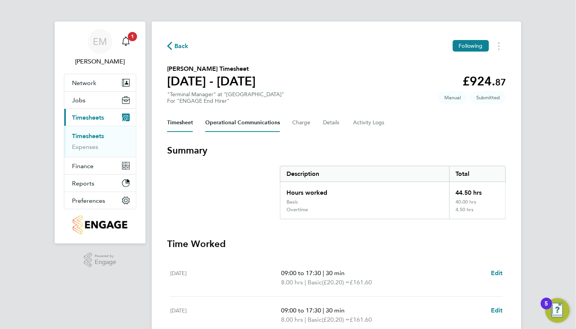
click at [252, 122] on Communications-tab "Operational Communications" at bounding box center [242, 123] width 75 height 18
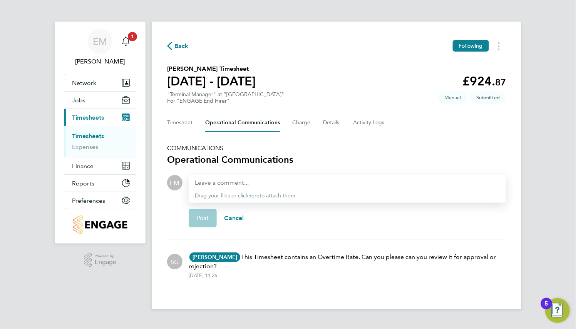
click at [95, 135] on link "Timesheets" at bounding box center [88, 135] width 32 height 7
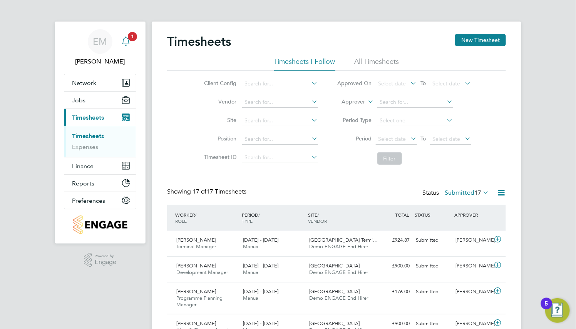
click at [126, 39] on icon "Main navigation" at bounding box center [125, 41] width 9 height 9
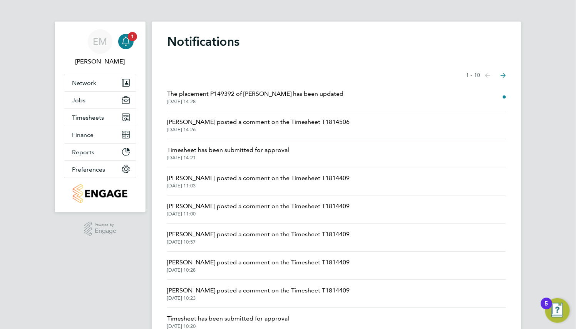
click at [226, 124] on span "[PERSON_NAME] posted a comment on the Timesheet T1814506" at bounding box center [258, 121] width 182 height 9
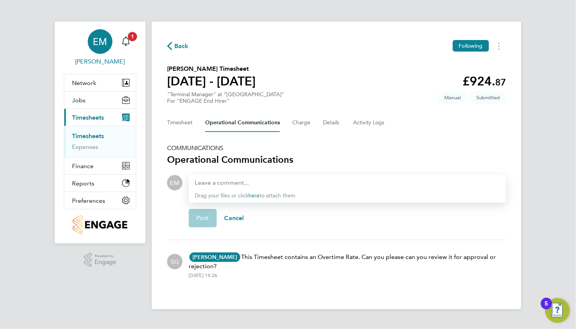
click at [135, 43] on link "EM [PERSON_NAME]" at bounding box center [100, 47] width 72 height 37
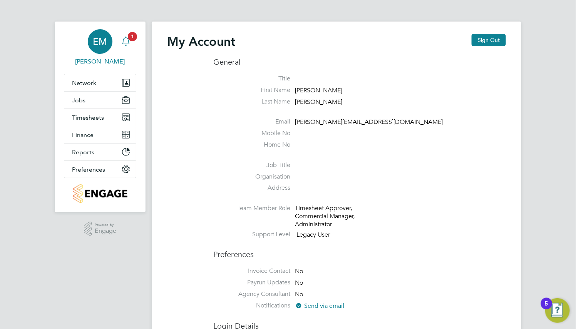
click at [131, 42] on div "Main navigation" at bounding box center [125, 41] width 15 height 15
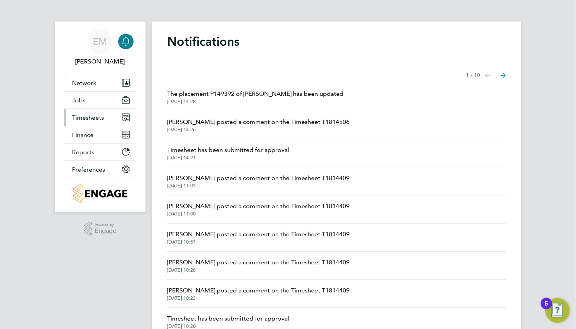
click at [106, 116] on button "Timesheets" at bounding box center [100, 117] width 72 height 17
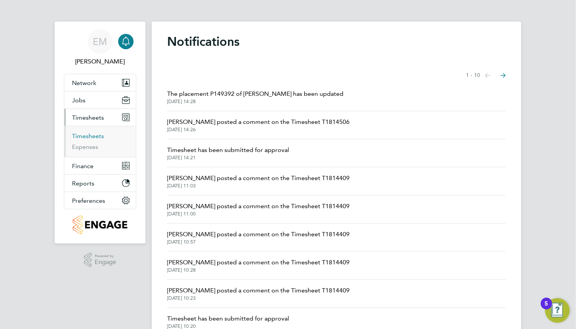
click at [91, 137] on link "Timesheets" at bounding box center [88, 135] width 32 height 7
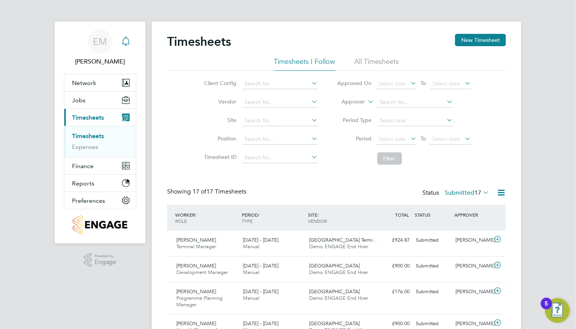
click at [126, 46] on div "Main navigation" at bounding box center [125, 41] width 15 height 15
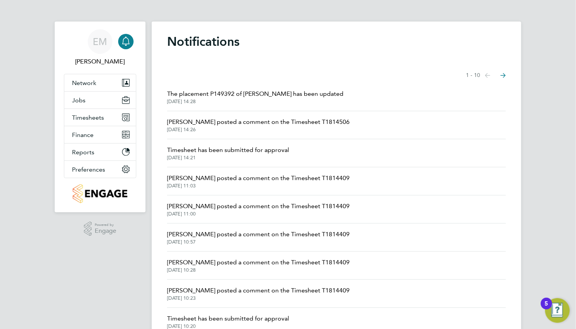
click at [223, 123] on span "Sophia Goodwin posted a comment on the Timesheet T1814506" at bounding box center [258, 121] width 182 height 9
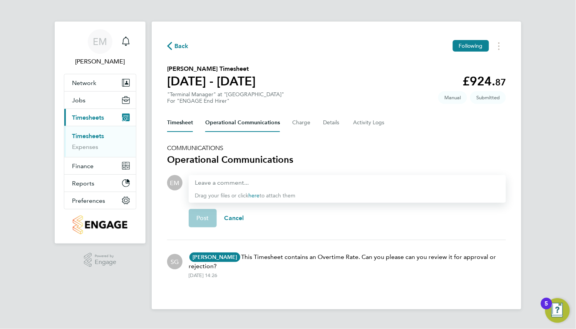
click at [187, 126] on button "Timesheet" at bounding box center [180, 123] width 26 height 18
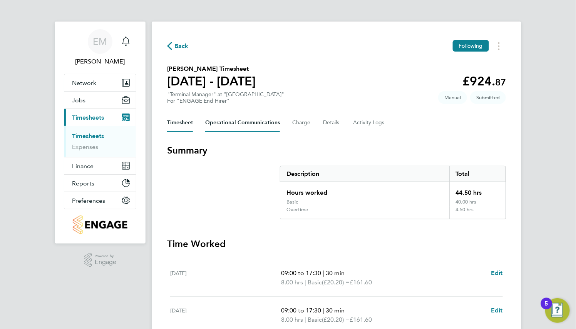
click at [223, 124] on Communications-tab "Operational Communications" at bounding box center [242, 123] width 75 height 18
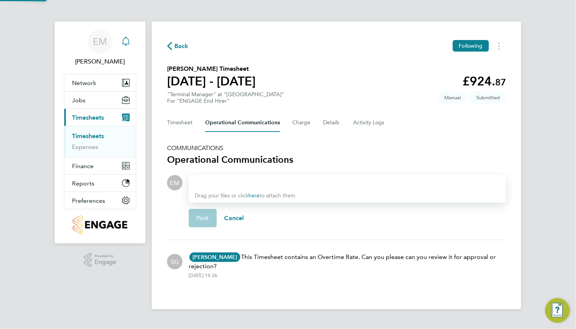
click at [131, 45] on div "Main navigation" at bounding box center [125, 41] width 15 height 15
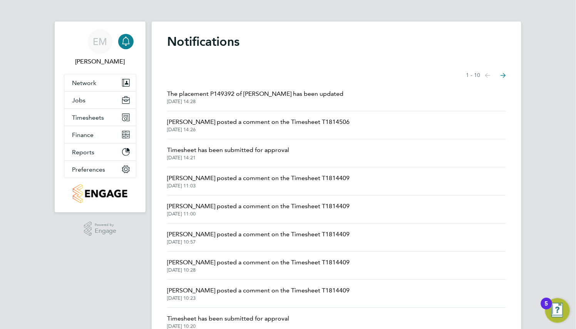
click at [224, 121] on span "Sophia Goodwin posted a comment on the Timesheet T1814506" at bounding box center [258, 121] width 182 height 9
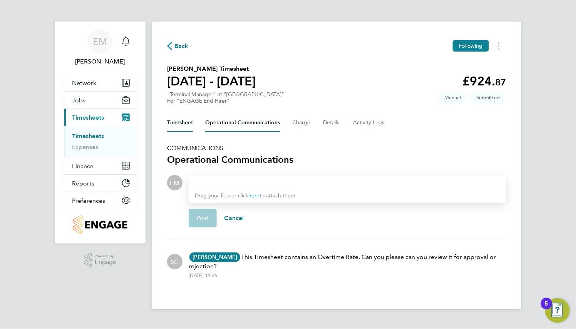
click at [187, 125] on button "Timesheet" at bounding box center [180, 123] width 26 height 18
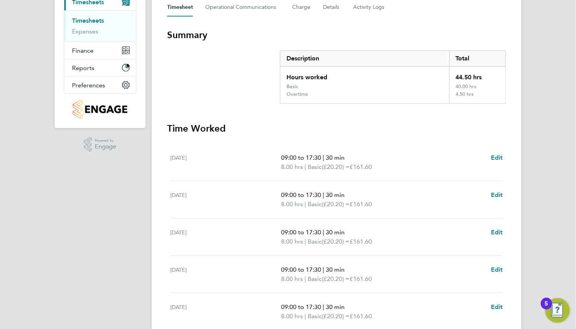
scroll to position [231, 0]
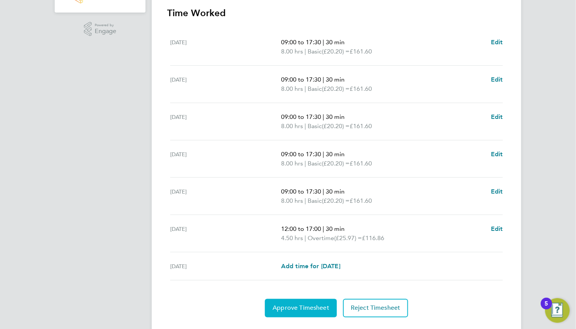
click at [295, 307] on span "Approve Timesheet" at bounding box center [301, 309] width 57 height 8
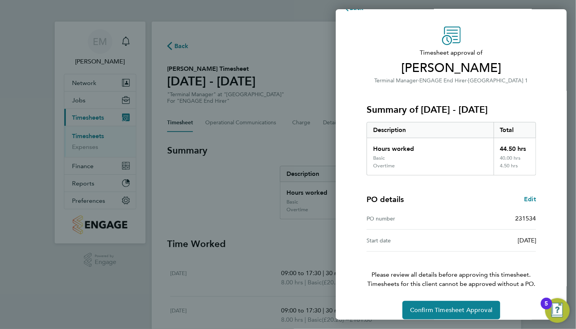
scroll to position [25, 0]
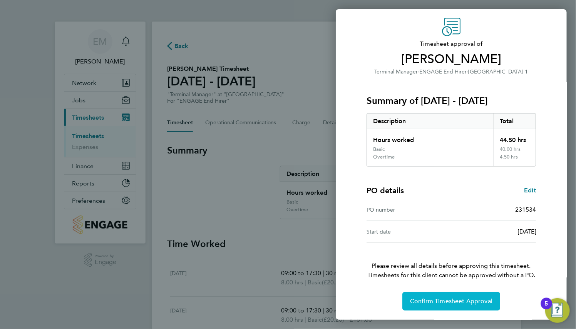
click at [437, 302] on span "Confirm Timesheet Approval" at bounding box center [451, 302] width 82 height 8
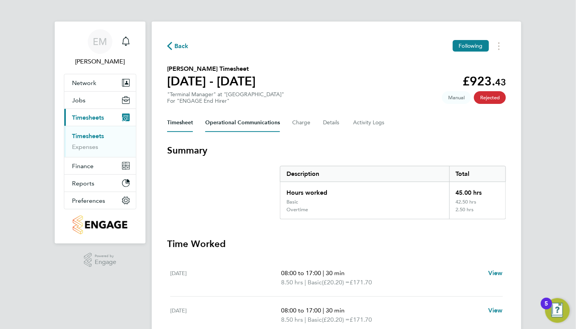
click at [266, 124] on Communications-tab "Operational Communications" at bounding box center [242, 123] width 75 height 18
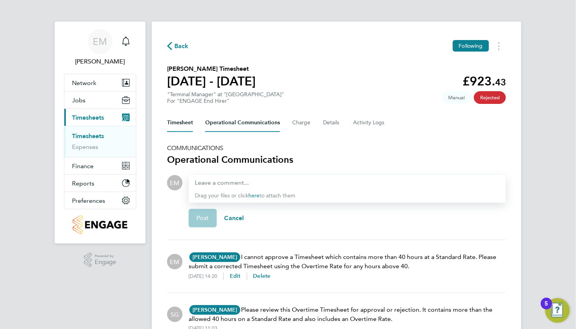
click at [182, 118] on button "Timesheet" at bounding box center [180, 123] width 26 height 18
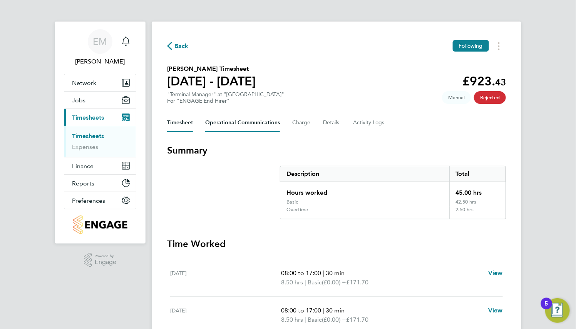
click at [268, 127] on Communications-tab "Operational Communications" at bounding box center [242, 123] width 75 height 18
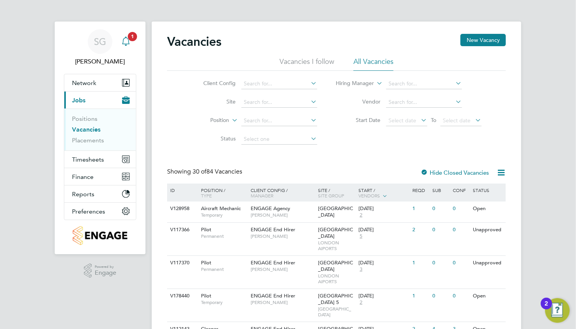
click at [128, 43] on icon "Main navigation" at bounding box center [125, 41] width 9 height 9
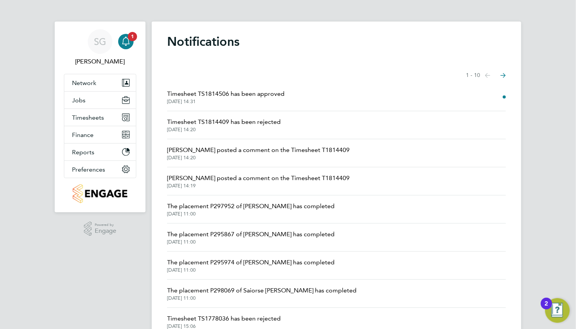
click at [238, 94] on span "Timesheet TS1814506 has been approved" at bounding box center [225, 93] width 117 height 9
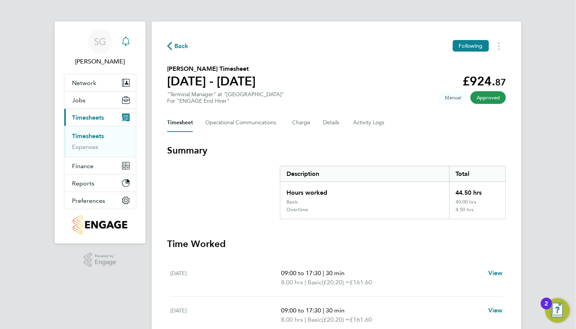
click at [128, 47] on div "Main navigation" at bounding box center [125, 41] width 15 height 15
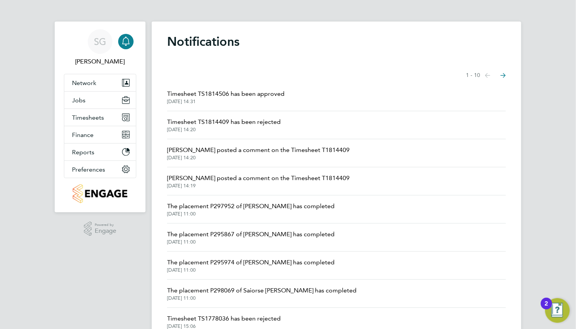
click at [253, 119] on span "Timesheet TS1814409 has been rejected" at bounding box center [224, 121] width 114 height 9
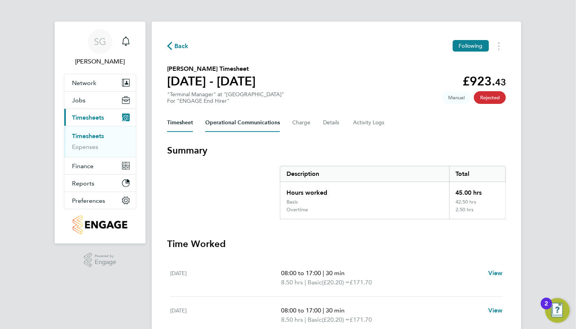
click at [270, 126] on Communications-tab "Operational Communications" at bounding box center [242, 123] width 75 height 18
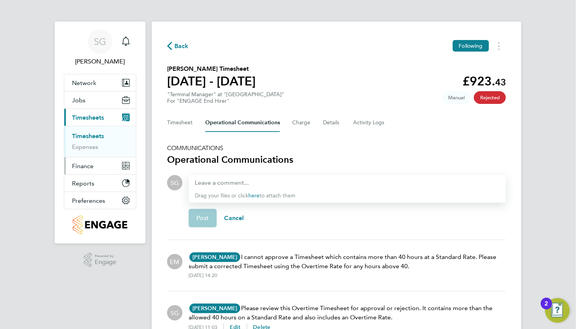
click at [91, 164] on span "Finance" at bounding box center [83, 165] width 22 height 7
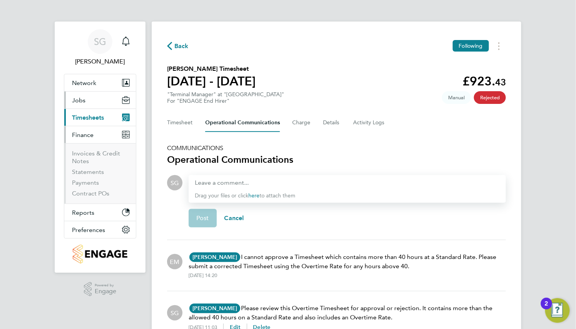
click at [97, 107] on button "Jobs" at bounding box center [100, 100] width 72 height 17
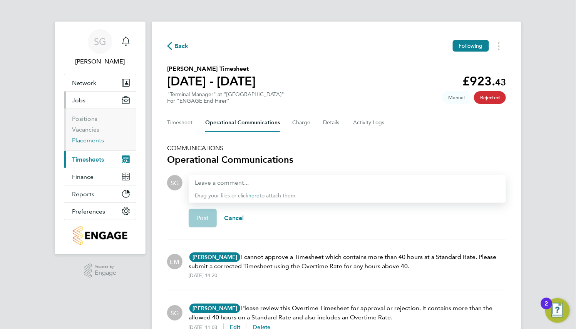
click at [90, 141] on link "Placements" at bounding box center [88, 140] width 32 height 7
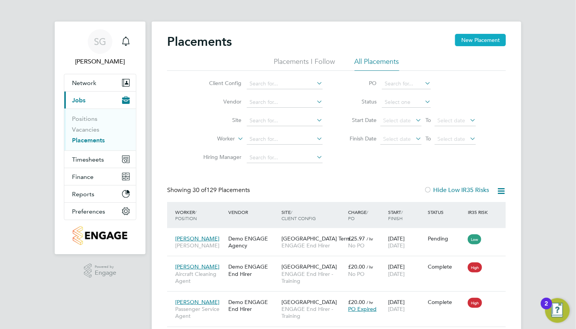
click at [489, 40] on button "New Placement" at bounding box center [480, 40] width 51 height 12
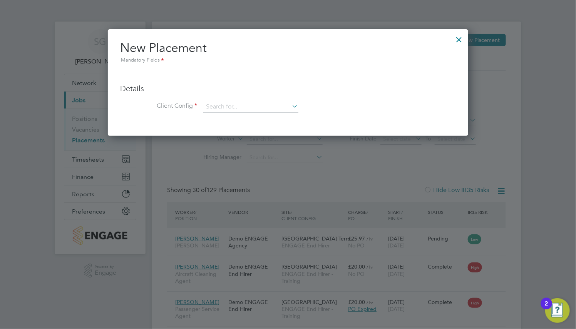
click at [457, 37] on div at bounding box center [459, 38] width 14 height 14
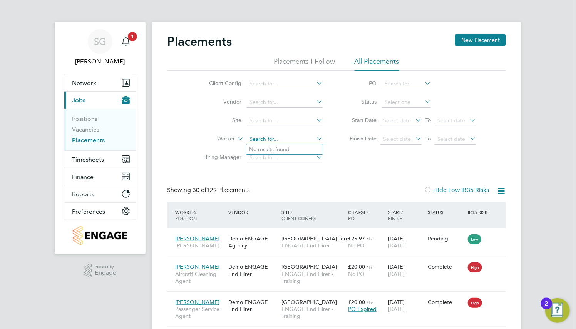
click at [272, 141] on input at bounding box center [285, 139] width 76 height 11
click at [274, 151] on li "Den nis Bray" at bounding box center [284, 149] width 77 height 10
type input "Dennis Bray"
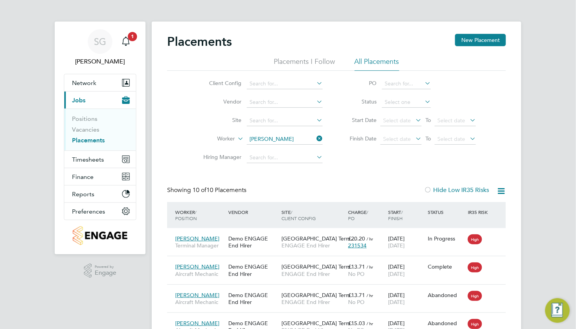
scroll to position [22, 67]
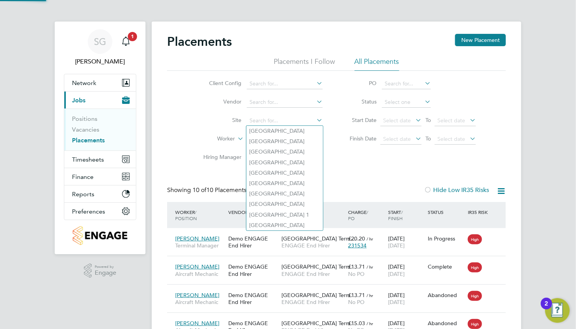
click at [287, 116] on input at bounding box center [285, 121] width 76 height 11
click at [300, 211] on li "Heathrow Airport Terminal 1" at bounding box center [284, 215] width 77 height 10
type input "Heathrow Airport Terminal 1"
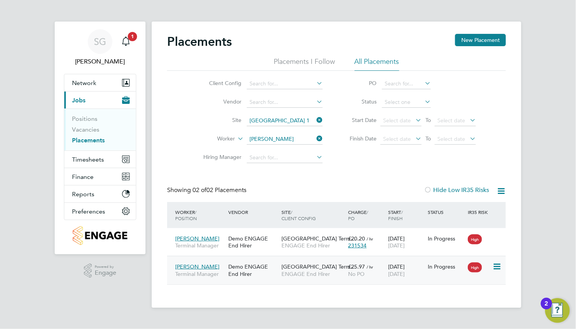
click at [305, 260] on div "Heathrow Airport Term… ENGAGE End Hirer" at bounding box center [313, 270] width 67 height 22
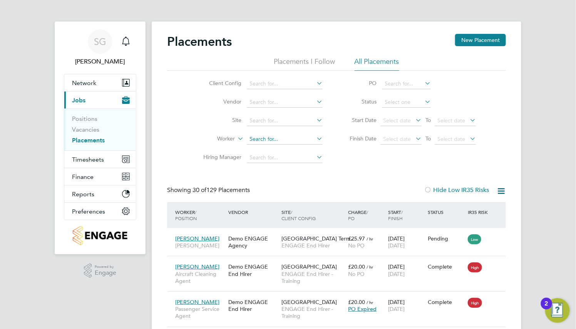
click at [271, 137] on input at bounding box center [285, 139] width 76 height 11
click at [271, 150] on li "De nnis Bray" at bounding box center [284, 149] width 77 height 10
type input "[PERSON_NAME]"
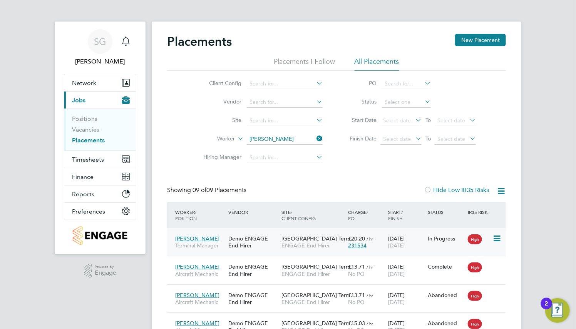
click at [246, 241] on div "Demo ENGAGE End Hirer" at bounding box center [252, 242] width 53 height 22
click at [460, 37] on button "New Placement" at bounding box center [480, 40] width 51 height 12
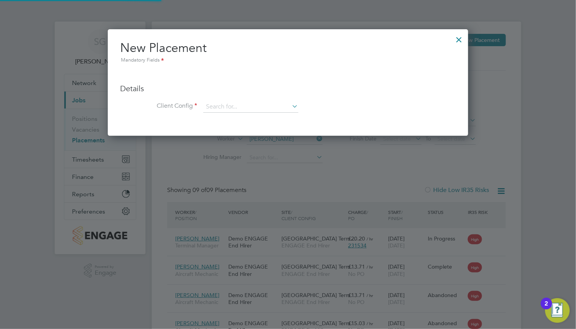
scroll to position [107, 360]
click at [229, 107] on input at bounding box center [250, 107] width 95 height 12
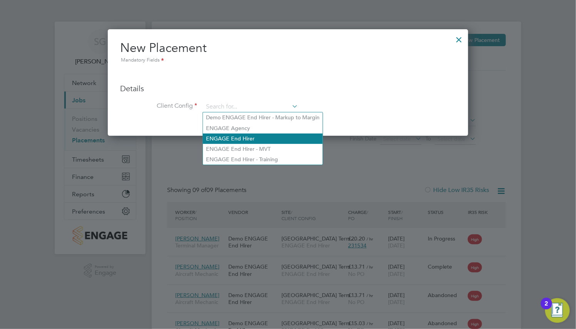
click at [250, 134] on li "ENGAGE End Hirer" at bounding box center [263, 139] width 120 height 10
type input "ENGAGE End Hirer"
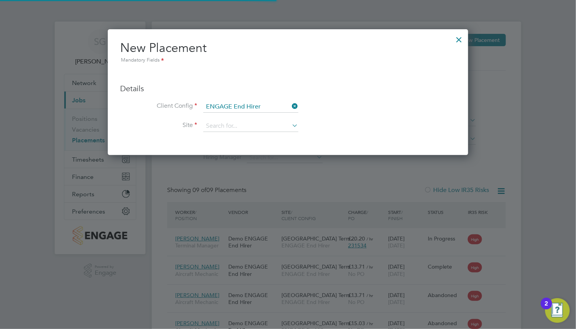
scroll to position [126, 360]
click at [250, 125] on input at bounding box center [250, 127] width 95 height 12
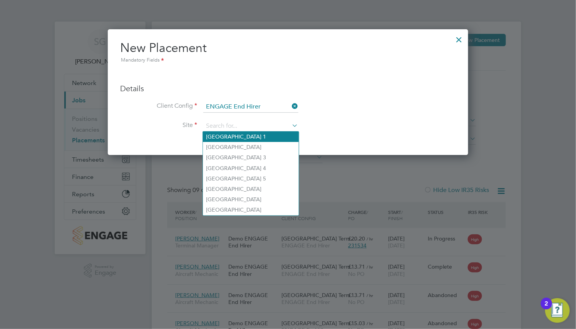
click at [256, 135] on li "Heathrow Airport Terminal 1" at bounding box center [251, 137] width 96 height 10
type input "Heathrow Airport Terminal 1"
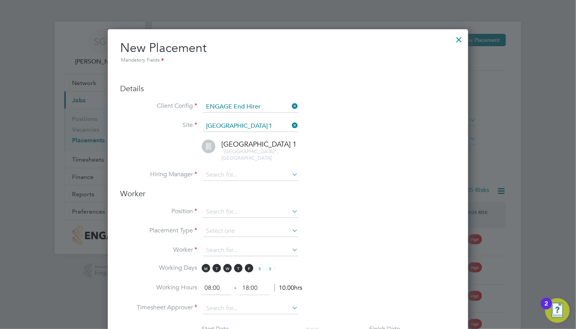
scroll to position [810, 360]
click at [258, 169] on input at bounding box center [250, 175] width 95 height 12
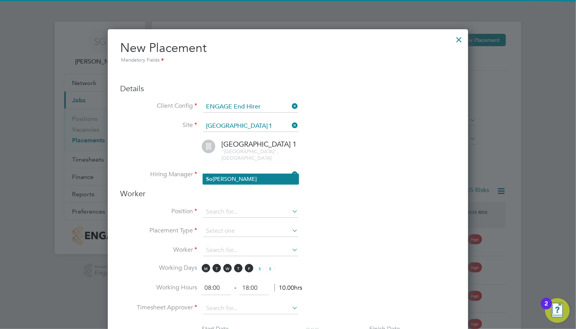
click at [249, 182] on li "So phia Goodwin" at bounding box center [251, 179] width 96 height 10
type input "[PERSON_NAME]"
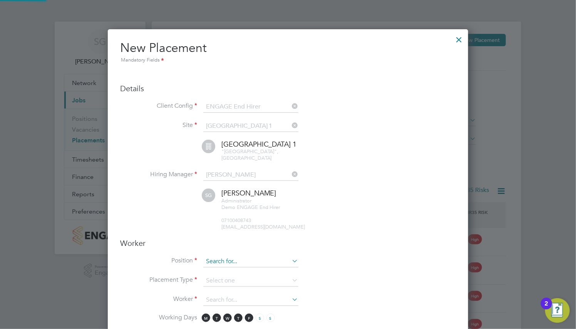
click at [243, 256] on input at bounding box center [250, 262] width 95 height 12
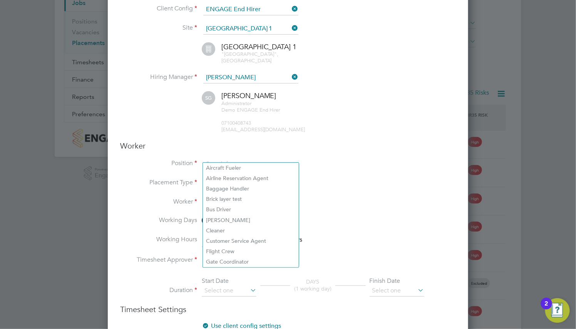
scroll to position [116, 0]
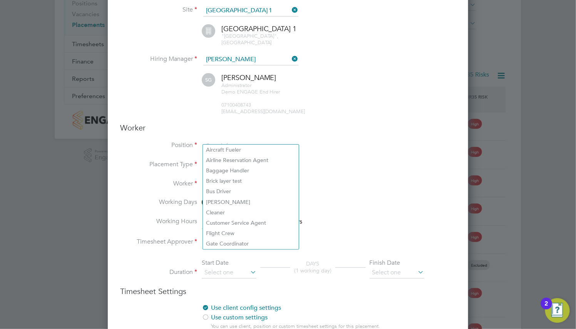
type input "r"
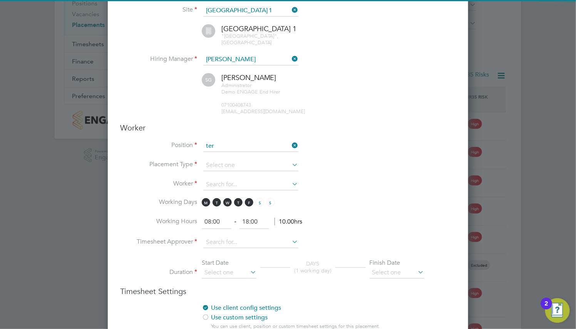
click at [256, 157] on li "Ter minal Manager" at bounding box center [251, 160] width 96 height 10
type input "Terminal Manager"
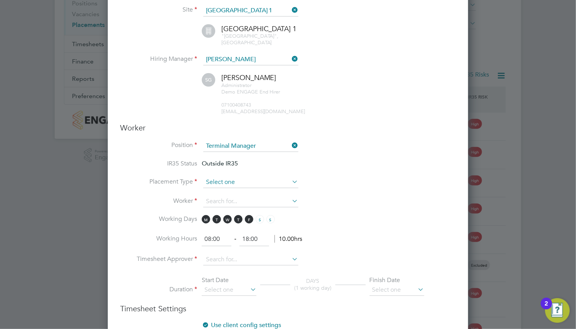
scroll to position [22, 40]
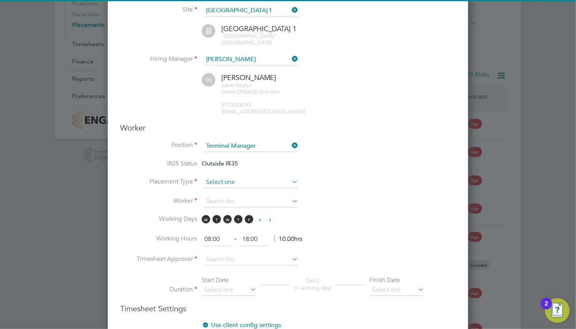
click at [240, 177] on input at bounding box center [250, 183] width 95 height 12
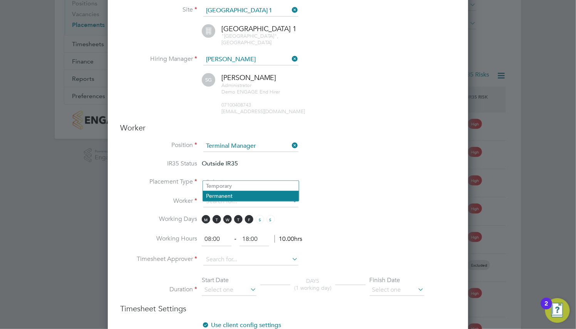
click at [236, 198] on li "Permanent" at bounding box center [251, 196] width 96 height 10
type input "Permanent"
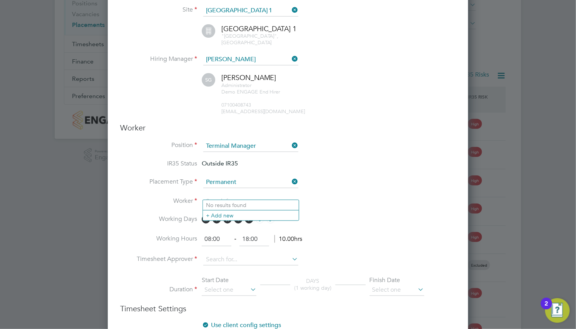
click at [236, 198] on input at bounding box center [250, 202] width 95 height 12
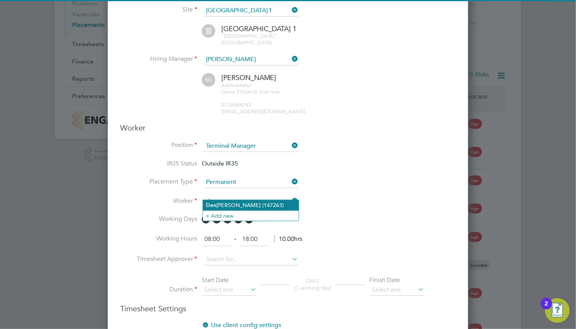
click at [238, 203] on li "Den nis Bray (147263)" at bounding box center [251, 205] width 96 height 10
type input "Dennis Bray (147263)"
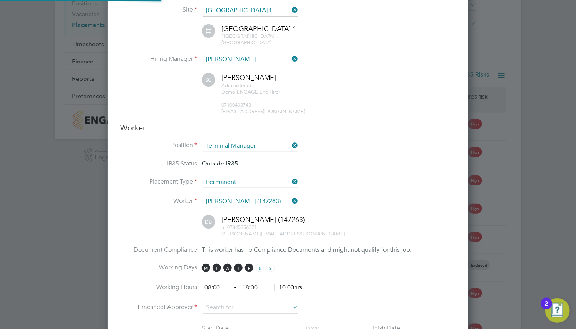
scroll to position [231, 0]
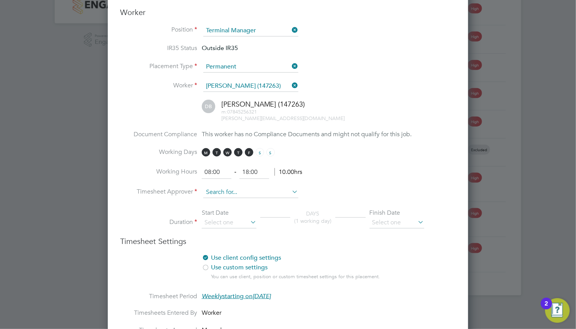
click at [237, 187] on input at bounding box center [250, 193] width 95 height 12
click at [237, 194] on li "El lery Moreen" at bounding box center [251, 196] width 96 height 10
type input "[PERSON_NAME]"
click at [229, 217] on input at bounding box center [229, 223] width 55 height 12
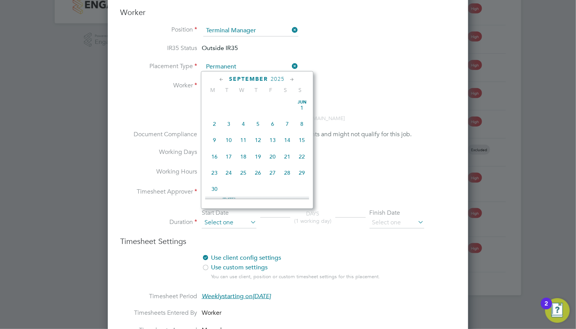
scroll to position [235, 0]
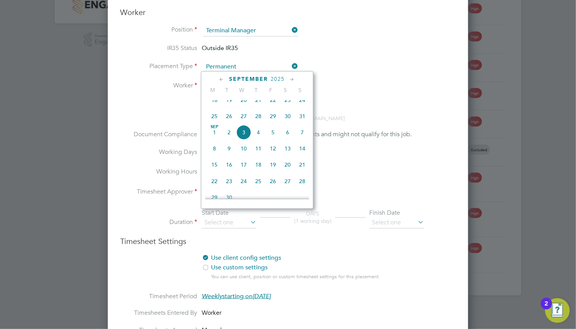
click at [221, 80] on icon at bounding box center [221, 79] width 7 height 8
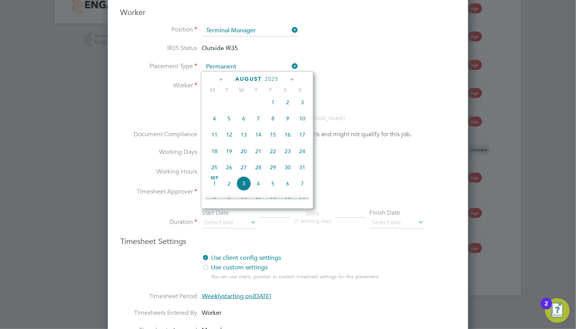
click at [213, 126] on span "4" at bounding box center [214, 118] width 15 height 15
type input "04 Aug 2025"
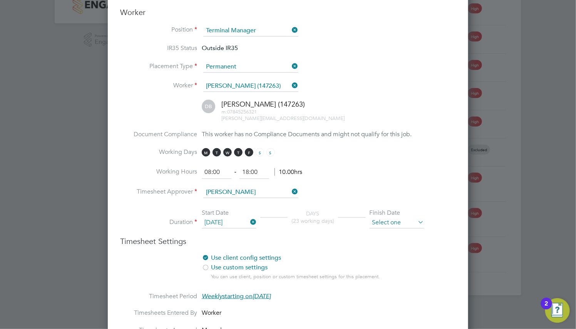
click at [403, 219] on input at bounding box center [397, 223] width 55 height 12
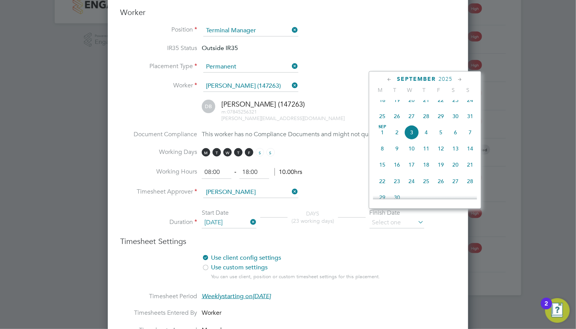
click at [465, 156] on span "14" at bounding box center [470, 148] width 15 height 15
type input "14 Sep 2025"
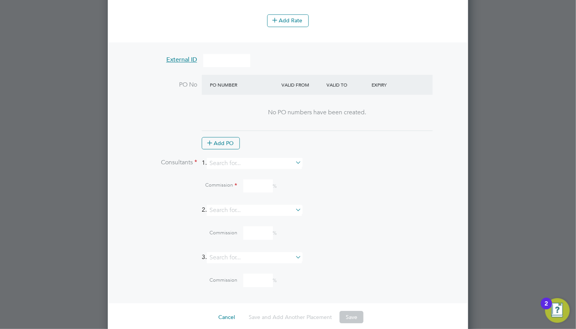
scroll to position [700, 0]
click at [345, 310] on button "Save" at bounding box center [352, 316] width 24 height 12
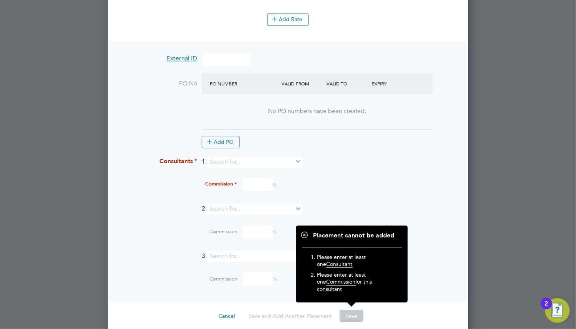
click at [243, 143] on li "PO No PO Number Valid From Valid To Expiry No PO numbers have been created. Add…" at bounding box center [288, 115] width 336 height 83
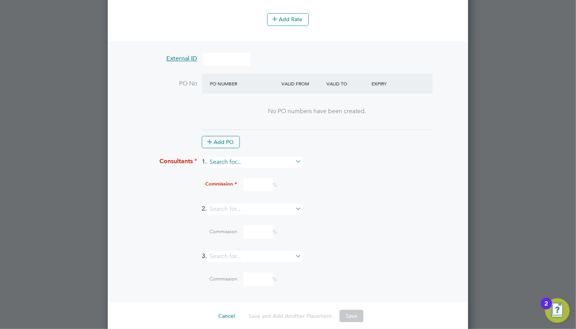
click at [243, 157] on input at bounding box center [254, 162] width 95 height 11
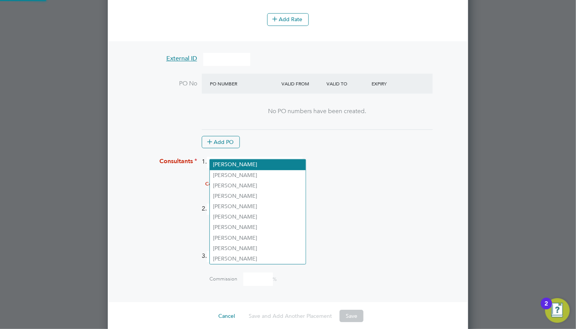
click at [243, 165] on li "Oliver Phillips" at bounding box center [258, 164] width 96 height 10
type input "Oliver Phillips"
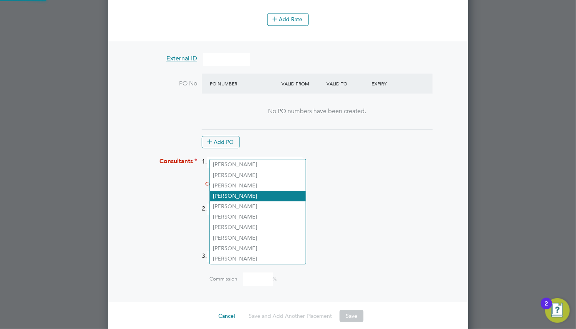
scroll to position [1029, 360]
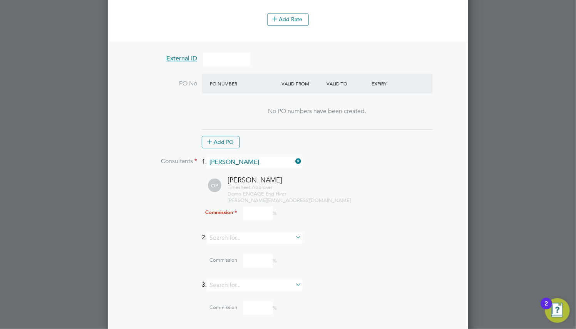
click at [242, 207] on div "Commission %" at bounding box center [308, 213] width 296 height 13
click at [249, 207] on input at bounding box center [258, 213] width 30 height 13
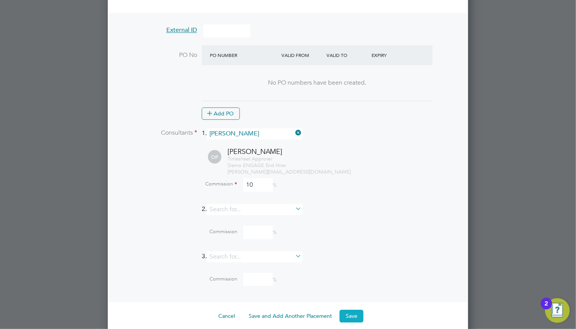
type input "10"
click at [348, 310] on button "Save" at bounding box center [352, 316] width 24 height 12
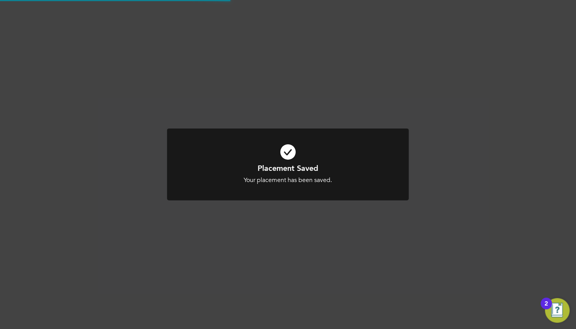
scroll to position [474, 0]
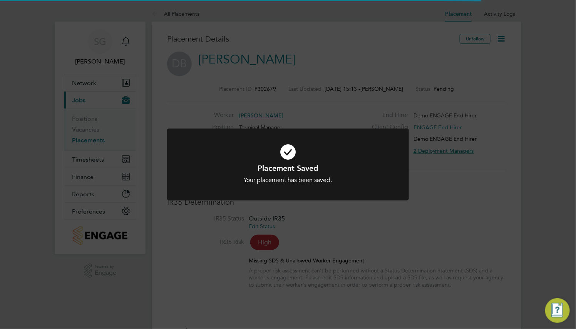
click at [368, 119] on div "Placement Saved Your placement has been saved. Cancel Okay" at bounding box center [288, 164] width 576 height 329
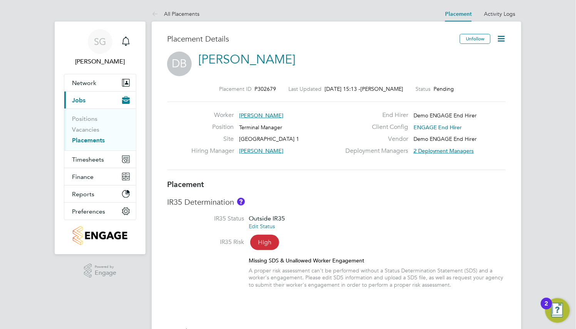
click at [501, 43] on icon at bounding box center [501, 39] width 10 height 10
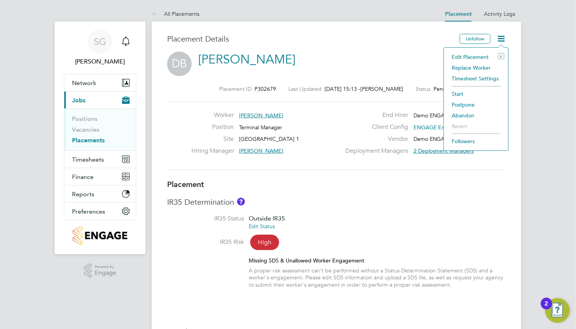
click at [457, 91] on li "Start" at bounding box center [476, 94] width 57 height 11
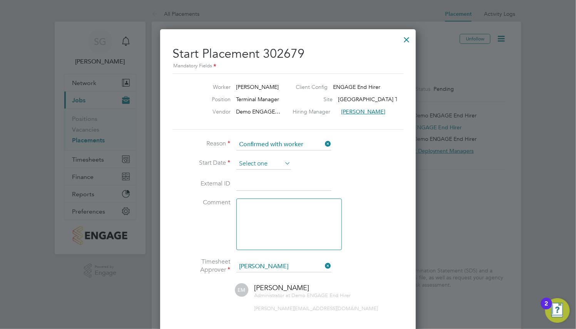
click at [252, 167] on input at bounding box center [263, 164] width 55 height 12
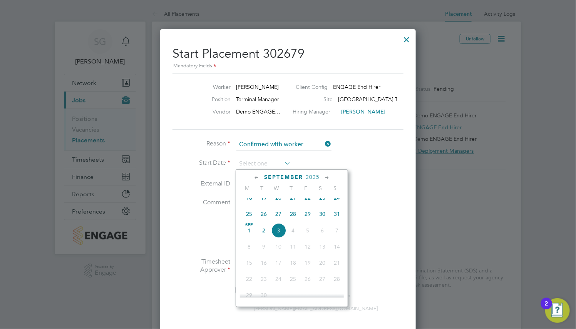
click at [254, 179] on icon at bounding box center [256, 178] width 7 height 8
click at [246, 221] on span "4" at bounding box center [249, 216] width 15 height 15
type input "04 Aug 2025"
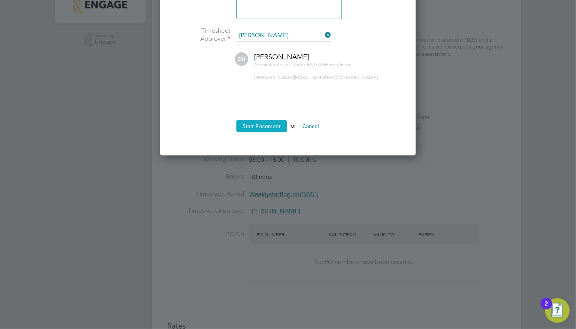
click at [283, 131] on button "Start Placement" at bounding box center [261, 126] width 51 height 12
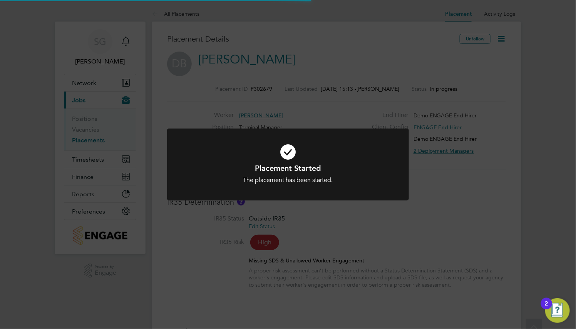
drag, startPoint x: 305, startPoint y: 156, endPoint x: 176, endPoint y: 149, distance: 128.4
click at [304, 156] on icon at bounding box center [288, 152] width 200 height 30
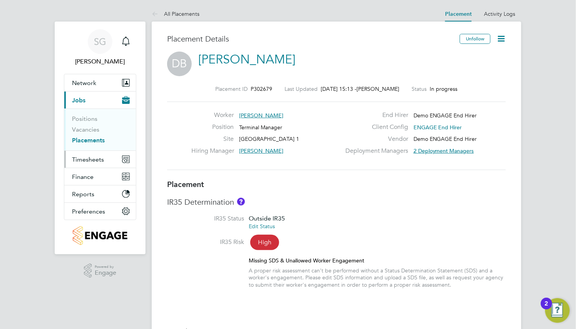
click at [82, 157] on span "Timesheets" at bounding box center [88, 159] width 32 height 7
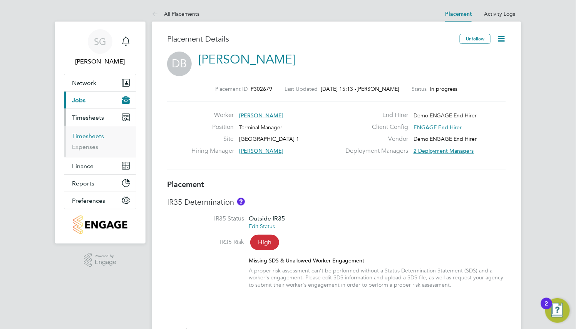
click at [99, 136] on link "Timesheets" at bounding box center [88, 135] width 32 height 7
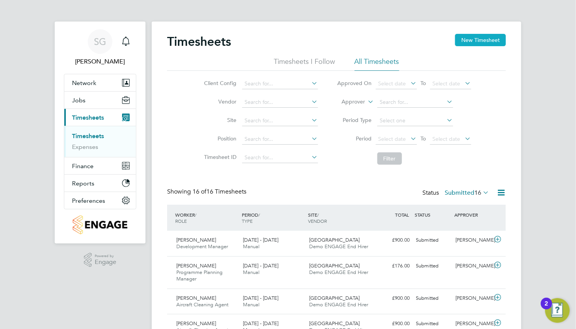
click at [478, 38] on button "New Timesheet" at bounding box center [480, 40] width 51 height 12
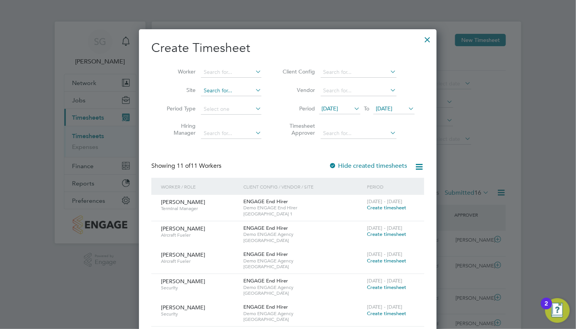
click at [230, 91] on input at bounding box center [231, 90] width 60 height 11
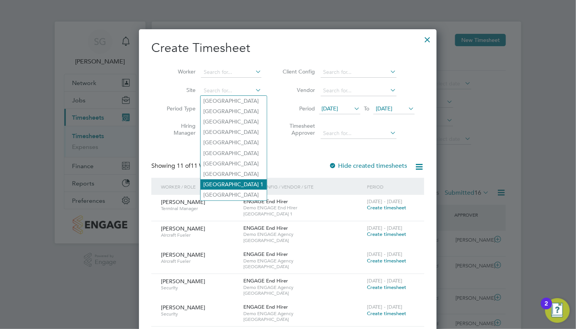
click at [250, 184] on li "Heathrow Airport Terminal 1" at bounding box center [234, 184] width 66 height 10
type input "Heathrow Airport Terminal 1"
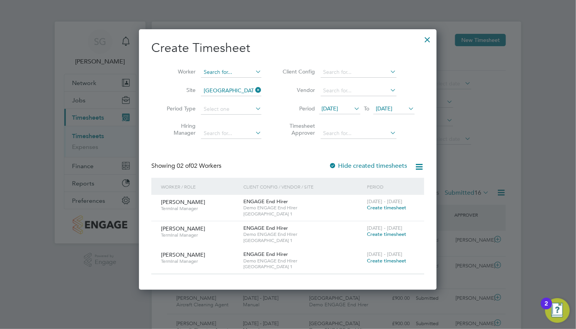
click at [233, 75] on input at bounding box center [231, 72] width 60 height 11
click at [392, 108] on span "[DATE]" at bounding box center [384, 108] width 17 height 7
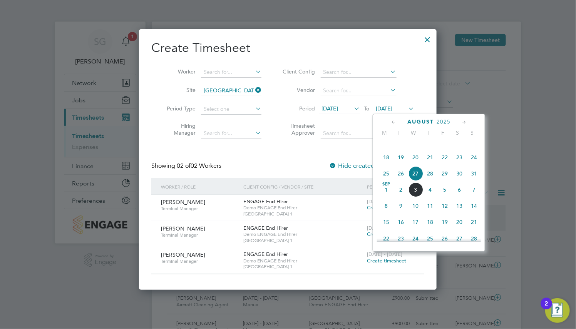
click at [475, 197] on span "7" at bounding box center [474, 189] width 15 height 15
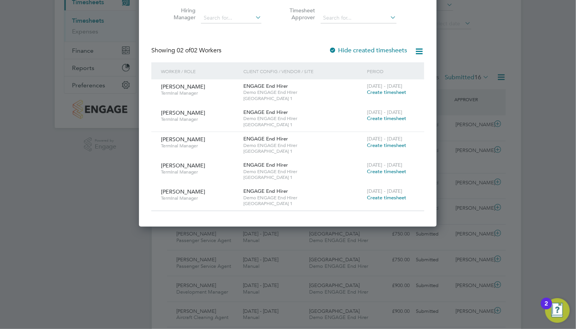
click at [392, 171] on span "Create timesheet" at bounding box center [386, 171] width 39 height 7
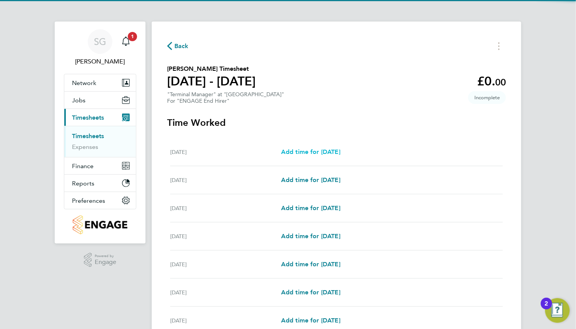
click at [319, 156] on link "Add time for [DATE]" at bounding box center [310, 151] width 59 height 9
select select "30"
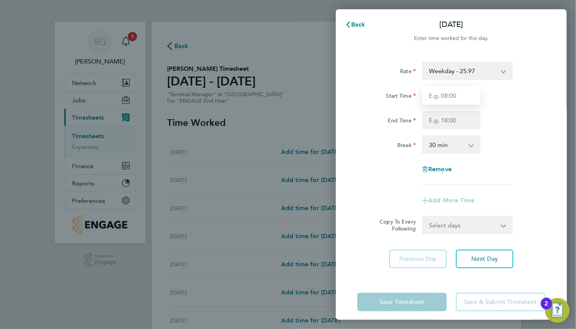
click at [462, 100] on input "Start Time" at bounding box center [451, 95] width 59 height 18
type input "09:00"
click at [470, 74] on select "Weekday - 25.97 Weekend - 28.86" at bounding box center [463, 70] width 80 height 17
click at [547, 27] on span "Cancel" at bounding box center [548, 24] width 22 height 7
select select "30"
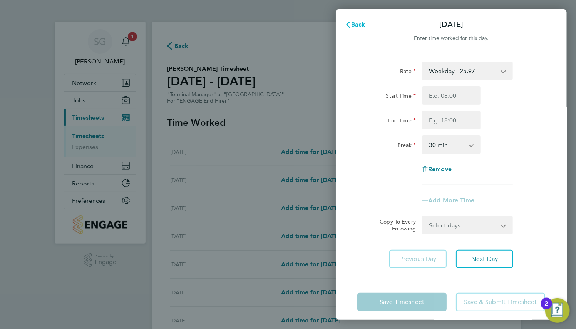
click at [363, 25] on span "Back" at bounding box center [358, 24] width 14 height 7
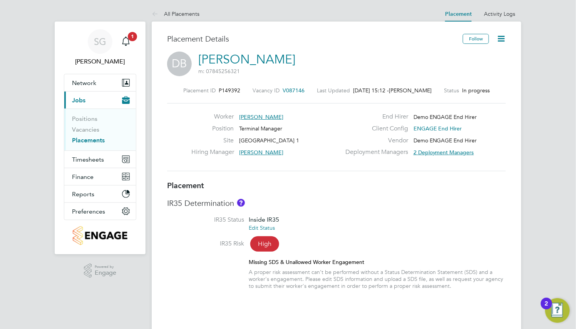
click at [306, 160] on div "Hiring Manager [PERSON_NAME]" at bounding box center [268, 154] width 152 height 12
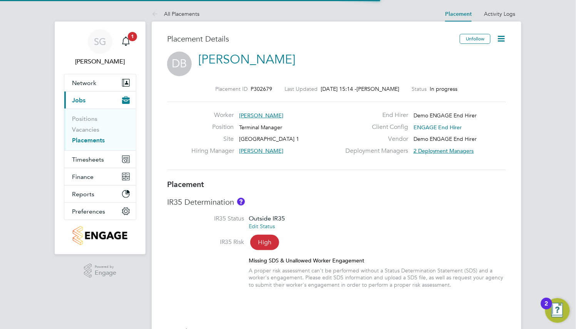
scroll to position [4, 3]
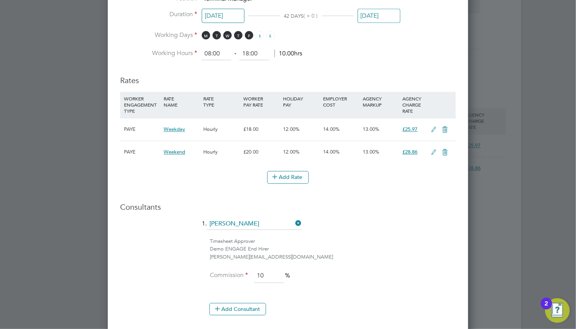
click at [435, 132] on icon at bounding box center [434, 130] width 10 height 6
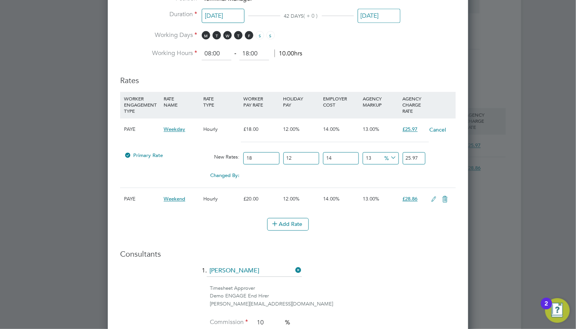
click at [442, 130] on button "Cancel" at bounding box center [437, 130] width 17 height 8
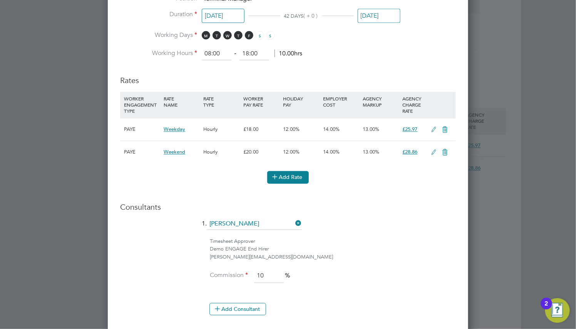
click at [294, 175] on button "Add Rate" at bounding box center [288, 177] width 42 height 12
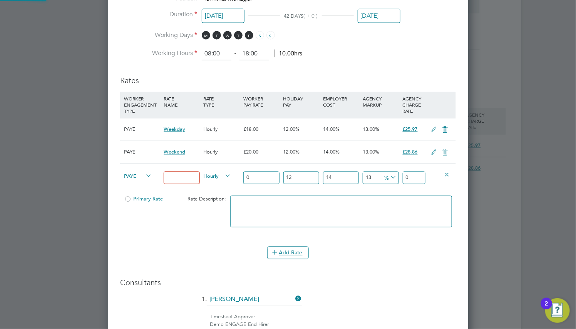
click at [187, 177] on input at bounding box center [182, 178] width 36 height 13
type input "Basic"
click at [254, 174] on input "0" at bounding box center [261, 178] width 36 height 13
click at [254, 175] on input "0" at bounding box center [261, 178] width 36 height 13
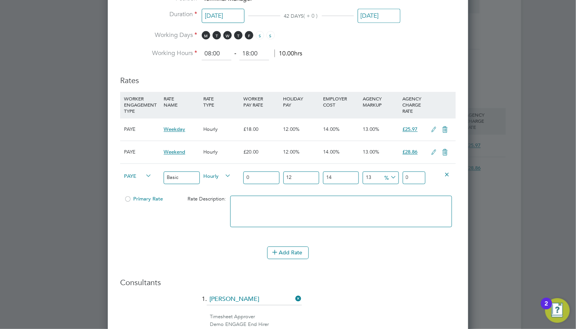
click at [254, 175] on input "0" at bounding box center [261, 178] width 36 height 13
drag, startPoint x: 254, startPoint y: 175, endPoint x: 236, endPoint y: 179, distance: 18.9
click at [236, 179] on div "PAYE Basic Hourly 0 12 n/a 14 n/a 13 0 % 0" at bounding box center [288, 178] width 336 height 28
type input "1"
type input "1.442784"
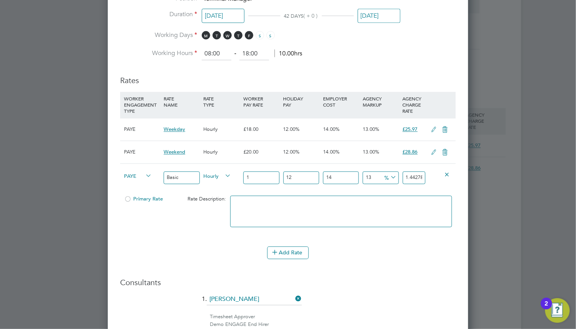
type input "14"
type input "20.198976"
type input "14"
click at [278, 252] on icon at bounding box center [275, 252] width 6 height 6
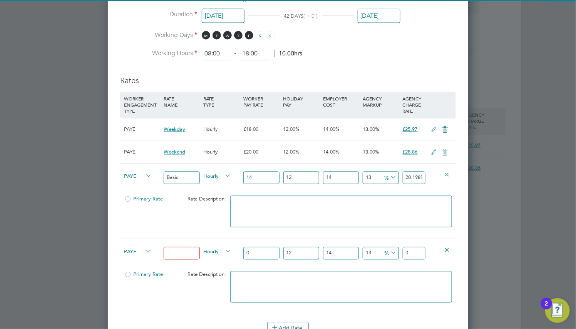
click at [176, 254] on input at bounding box center [182, 253] width 36 height 13
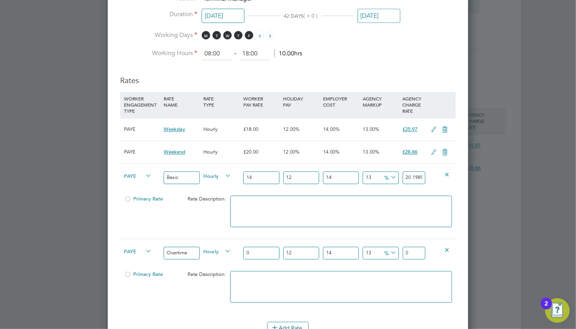
type input "Overtime"
click at [155, 198] on span "Primary Rate" at bounding box center [143, 199] width 39 height 7
click at [264, 254] on input "0" at bounding box center [261, 253] width 36 height 13
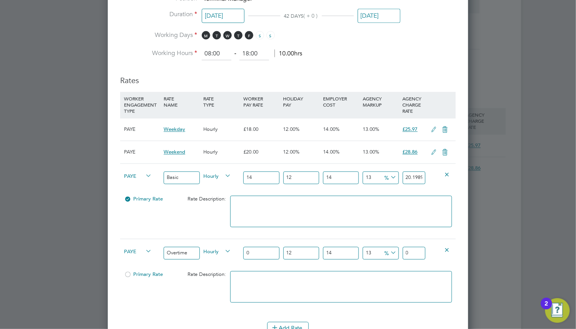
type input "1"
type input "1.442784"
type input "18"
type input "25.970112"
type input "18"
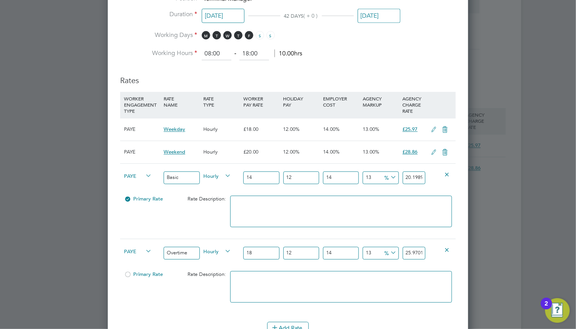
click at [203, 300] on div "Primary Rate Rate Description:" at bounding box center [288, 291] width 336 height 47
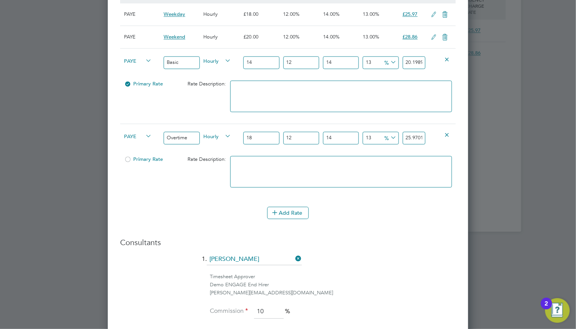
click at [445, 35] on icon at bounding box center [445, 37] width 10 height 6
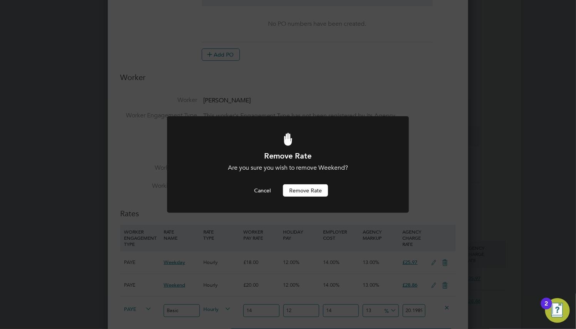
click at [310, 189] on button "Remove rate" at bounding box center [305, 190] width 45 height 12
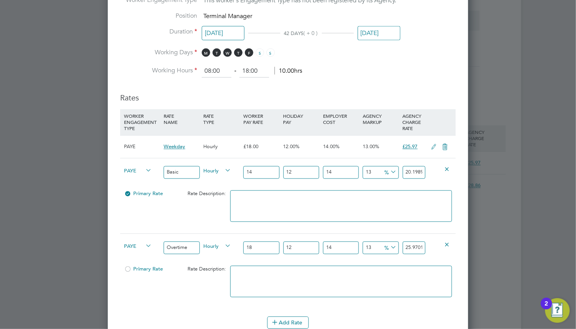
click at [442, 147] on icon at bounding box center [445, 147] width 10 height 6
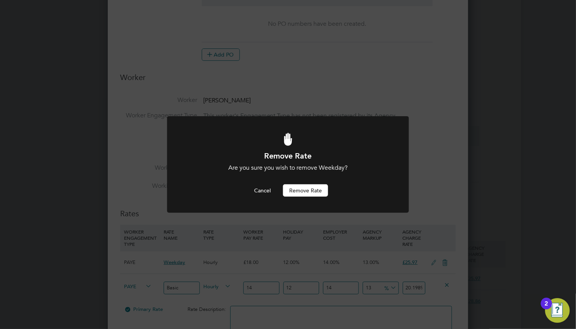
click at [319, 193] on button "Remove rate" at bounding box center [305, 190] width 45 height 12
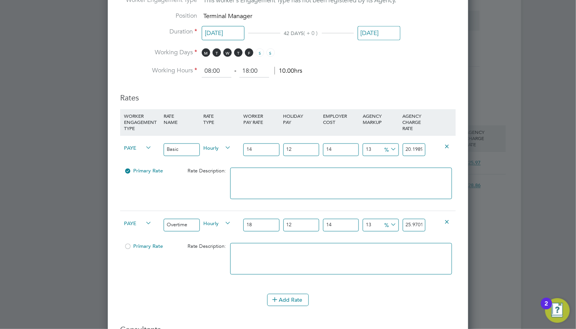
click at [285, 308] on li "Add Rate" at bounding box center [288, 304] width 336 height 20
click at [285, 303] on button "Add Rate" at bounding box center [288, 300] width 42 height 12
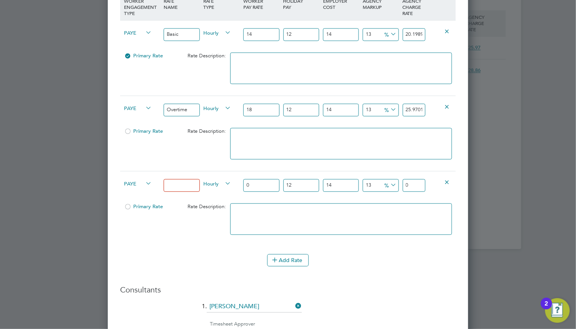
click at [446, 182] on icon at bounding box center [447, 182] width 6 height 6
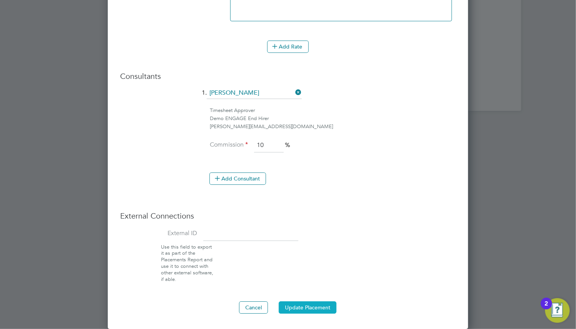
click at [304, 306] on button "Update Placement" at bounding box center [308, 307] width 58 height 12
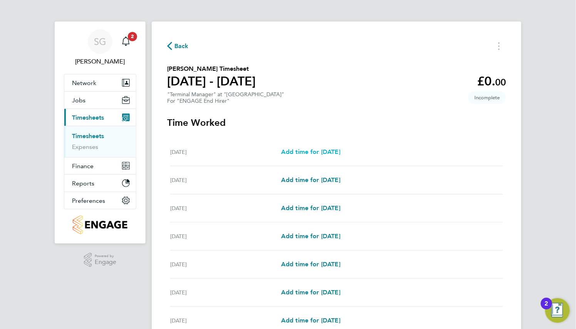
click at [340, 152] on span "Add time for [DATE]" at bounding box center [310, 151] width 59 height 7
select select "30"
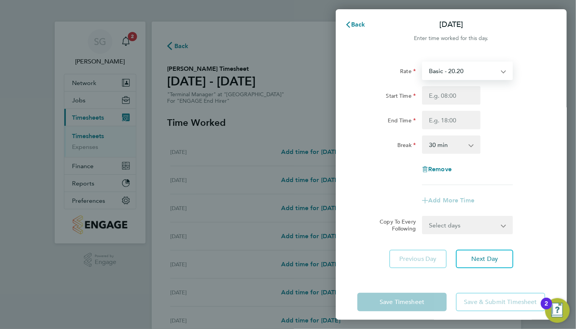
click at [441, 65] on select "Basic - 20.20 Overtime - 25.97" at bounding box center [463, 70] width 80 height 17
click at [535, 85] on div "Rate Basic - 20.20 Overtime - 25.97 Start Time End Time Break 0 min 15 min 30 m…" at bounding box center [451, 124] width 188 height 124
click at [469, 98] on input "Start Time" at bounding box center [451, 95] width 59 height 18
type input "09:00"
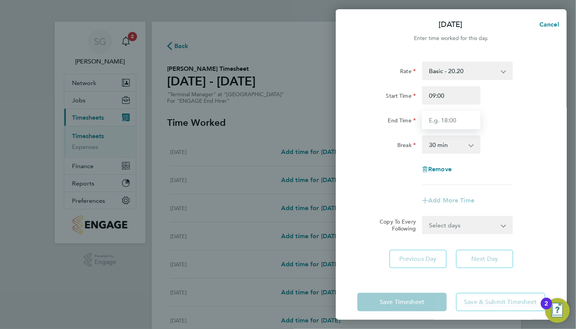
click at [444, 127] on input "End Time" at bounding box center [451, 120] width 59 height 18
type input "17:00"
click at [525, 158] on div "Rate Basic - 20.20 Overtime - 25.97 Start Time 09:00 End Time 17:00 Break 0 min…" at bounding box center [451, 124] width 188 height 124
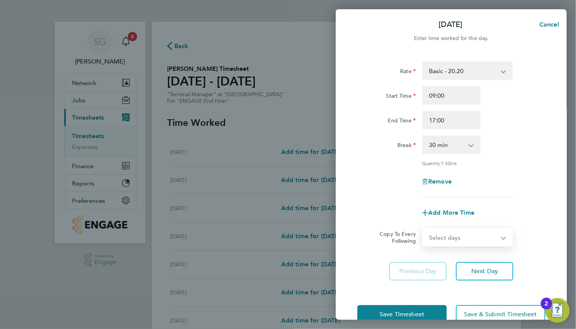
click at [482, 238] on select "Select days Day Weekday (Mon-Fri) Weekend (Sat-Sun) [DATE] [DATE] [DATE] [DATE]…" at bounding box center [463, 237] width 81 height 17
select select "WEEKDAY"
click at [423, 229] on select "Select days Day Weekday (Mon-Fri) Weekend (Sat-Sun) [DATE] [DATE] [DATE] [DATE]…" at bounding box center [463, 237] width 81 height 17
select select "[DATE]"
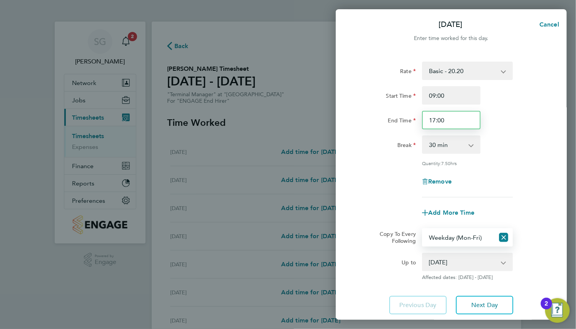
click at [465, 123] on input "17:00" at bounding box center [451, 120] width 59 height 18
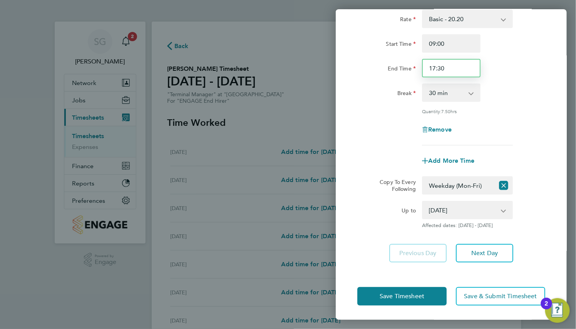
type input "17:30"
click at [521, 206] on div "Up to [DATE] [DATE] [DATE] [DATE] [DATE] [DATE] Affected dates: [DATE] - [DATE]" at bounding box center [451, 215] width 194 height 28
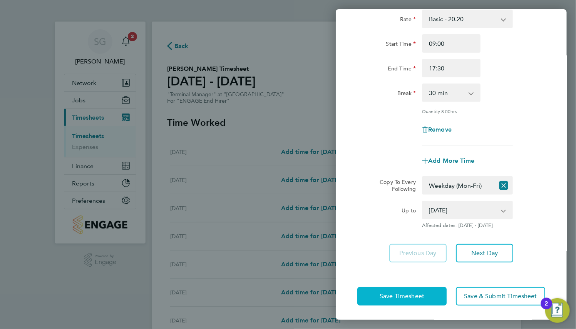
click at [410, 300] on button "Save Timesheet" at bounding box center [401, 296] width 89 height 18
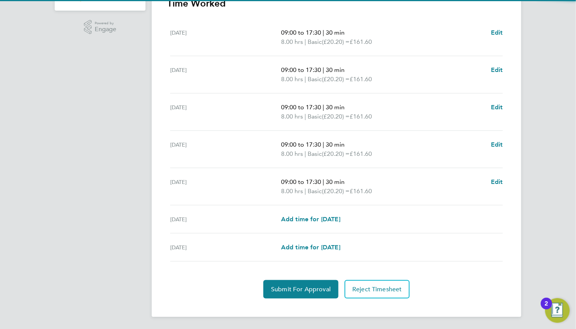
scroll to position [233, 0]
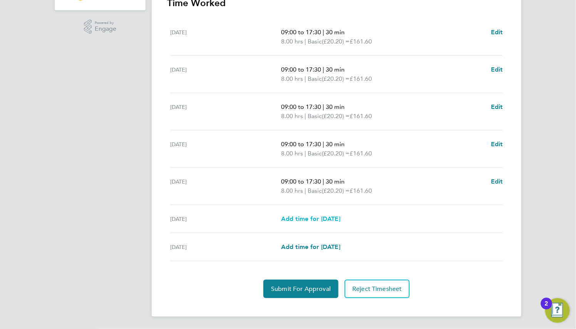
click at [326, 221] on span "Add time for [DATE]" at bounding box center [310, 218] width 59 height 7
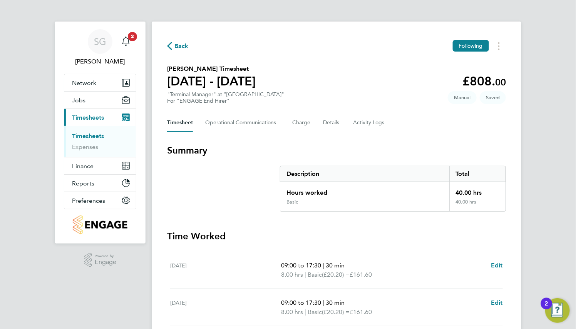
select select "30"
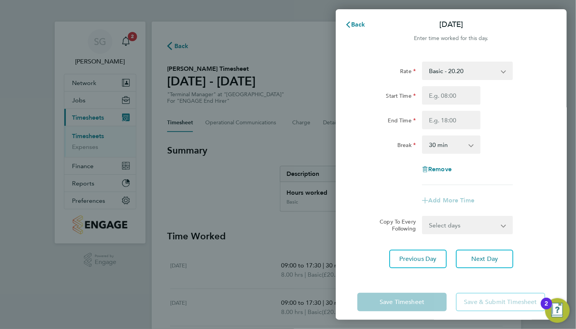
click at [463, 74] on select "Basic - 20.20 Overtime - 25.97" at bounding box center [463, 70] width 80 height 17
select select "30"
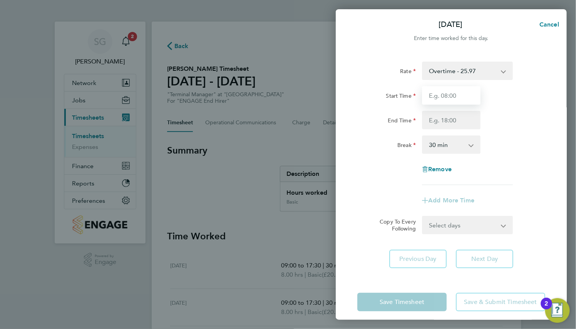
click at [442, 100] on input "Start Time" at bounding box center [451, 95] width 59 height 18
type input "12:00"
click at [427, 123] on input "End Time" at bounding box center [451, 120] width 59 height 18
type input "17:00"
click at [487, 129] on div "End Time 17:00" at bounding box center [451, 120] width 194 height 18
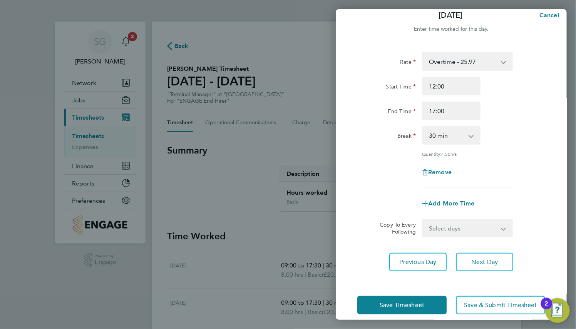
scroll to position [18, 0]
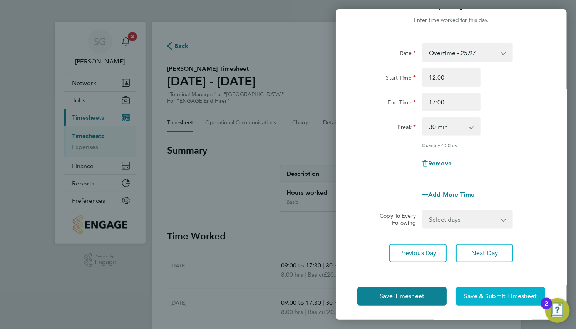
click at [483, 296] on span "Save & Submit Timesheet" at bounding box center [500, 297] width 73 height 8
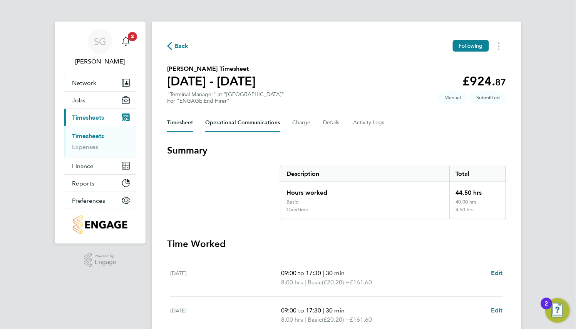
click at [236, 122] on Communications-tab "Operational Communications" at bounding box center [242, 123] width 75 height 18
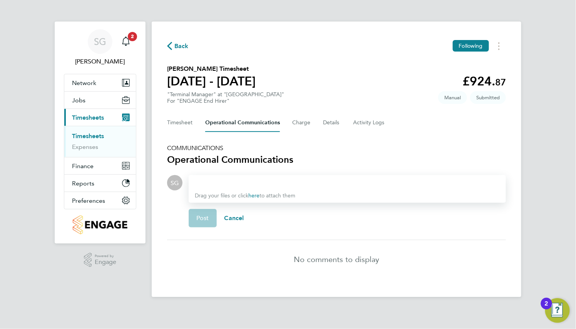
click at [223, 184] on div at bounding box center [347, 182] width 305 height 9
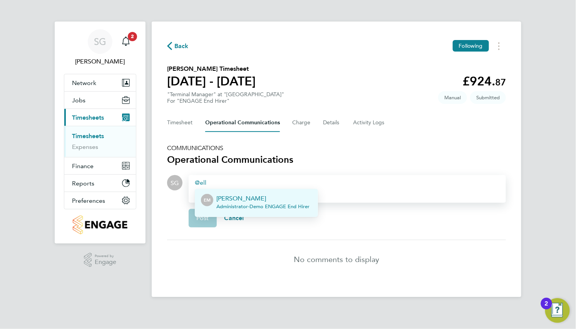
click at [216, 196] on p "[PERSON_NAME]" at bounding box center [262, 198] width 93 height 9
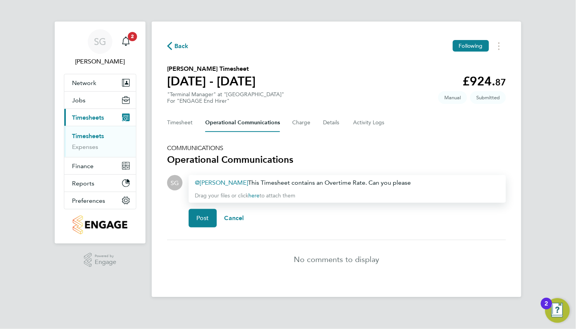
click at [420, 181] on div "[PERSON_NAME] ​ This Timesheet contains an Overtime Rate. Can you please" at bounding box center [347, 182] width 305 height 9
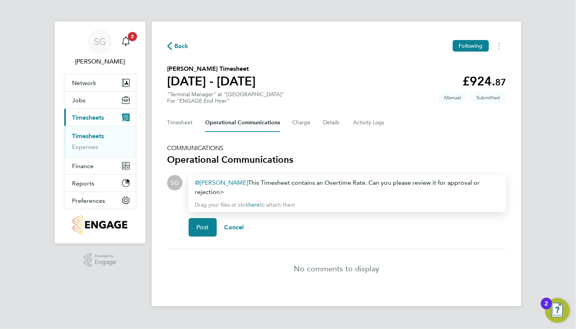
click at [403, 184] on div "[PERSON_NAME] ​ This Timesheet contains an Overtime Rate. Can you please review…" at bounding box center [347, 187] width 305 height 18
click at [231, 192] on div "[PERSON_NAME] ​ This Timesheet contains an Overtime Rate. Can you please can yo…" at bounding box center [347, 187] width 305 height 18
click at [197, 226] on span "Post" at bounding box center [202, 228] width 13 height 8
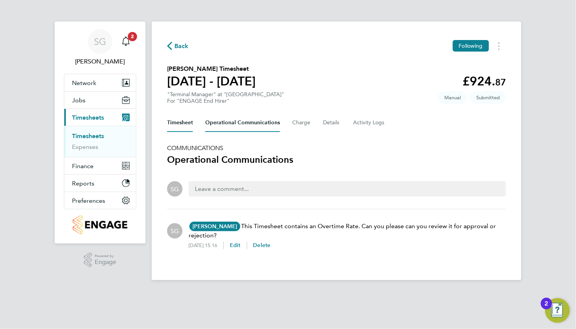
click at [178, 124] on button "Timesheet" at bounding box center [180, 123] width 26 height 18
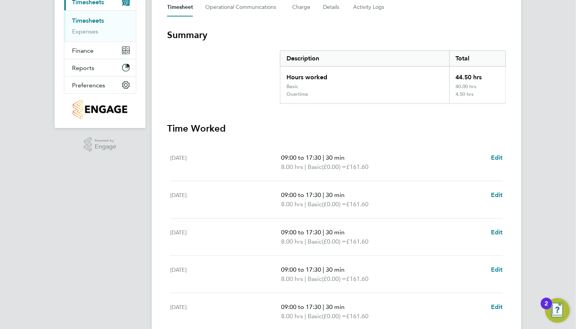
scroll to position [231, 0]
